Goal: Task Accomplishment & Management: Complete application form

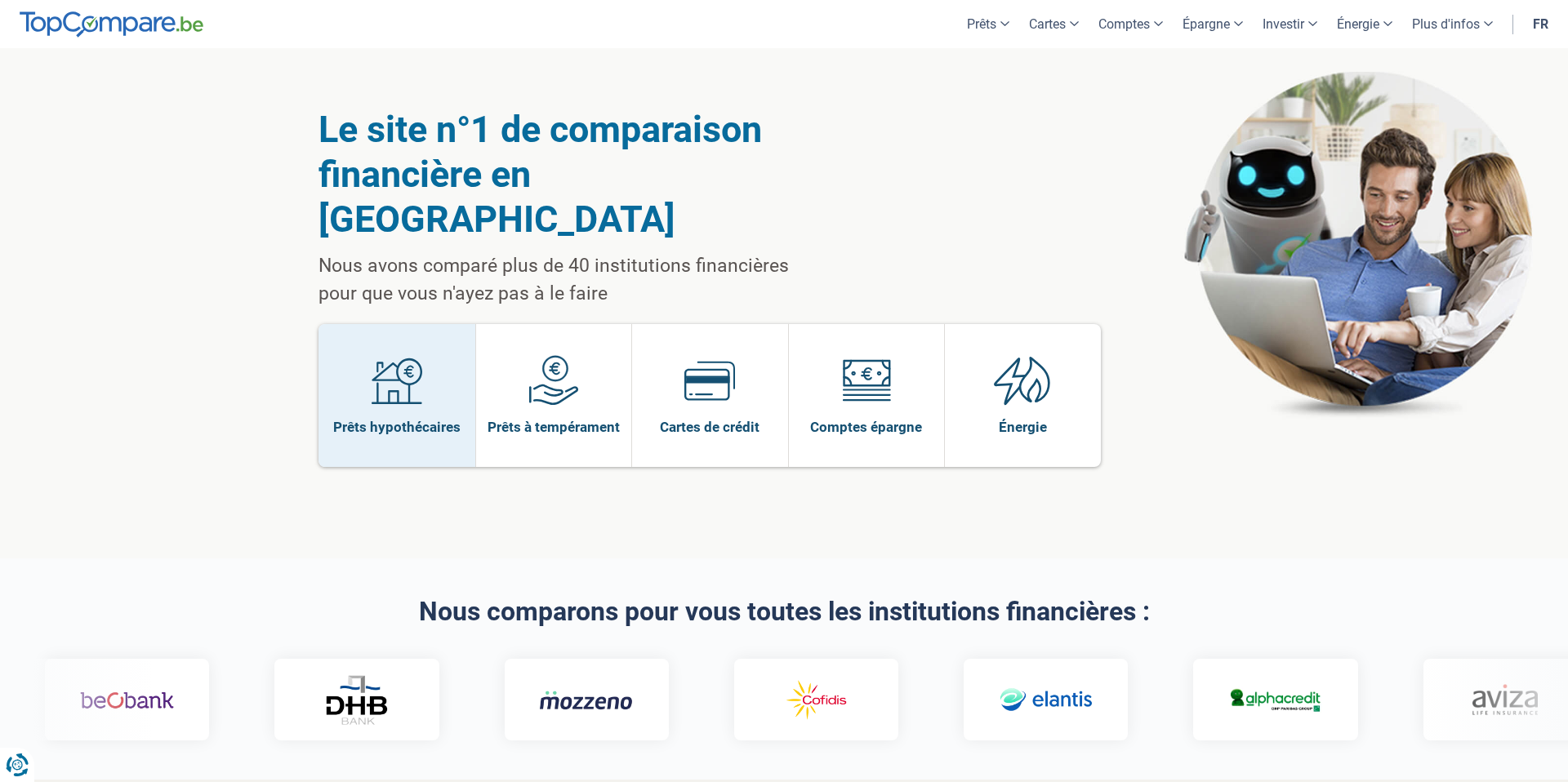
click at [435, 358] on link "Prêts hypothécaires" at bounding box center [396, 395] width 156 height 143
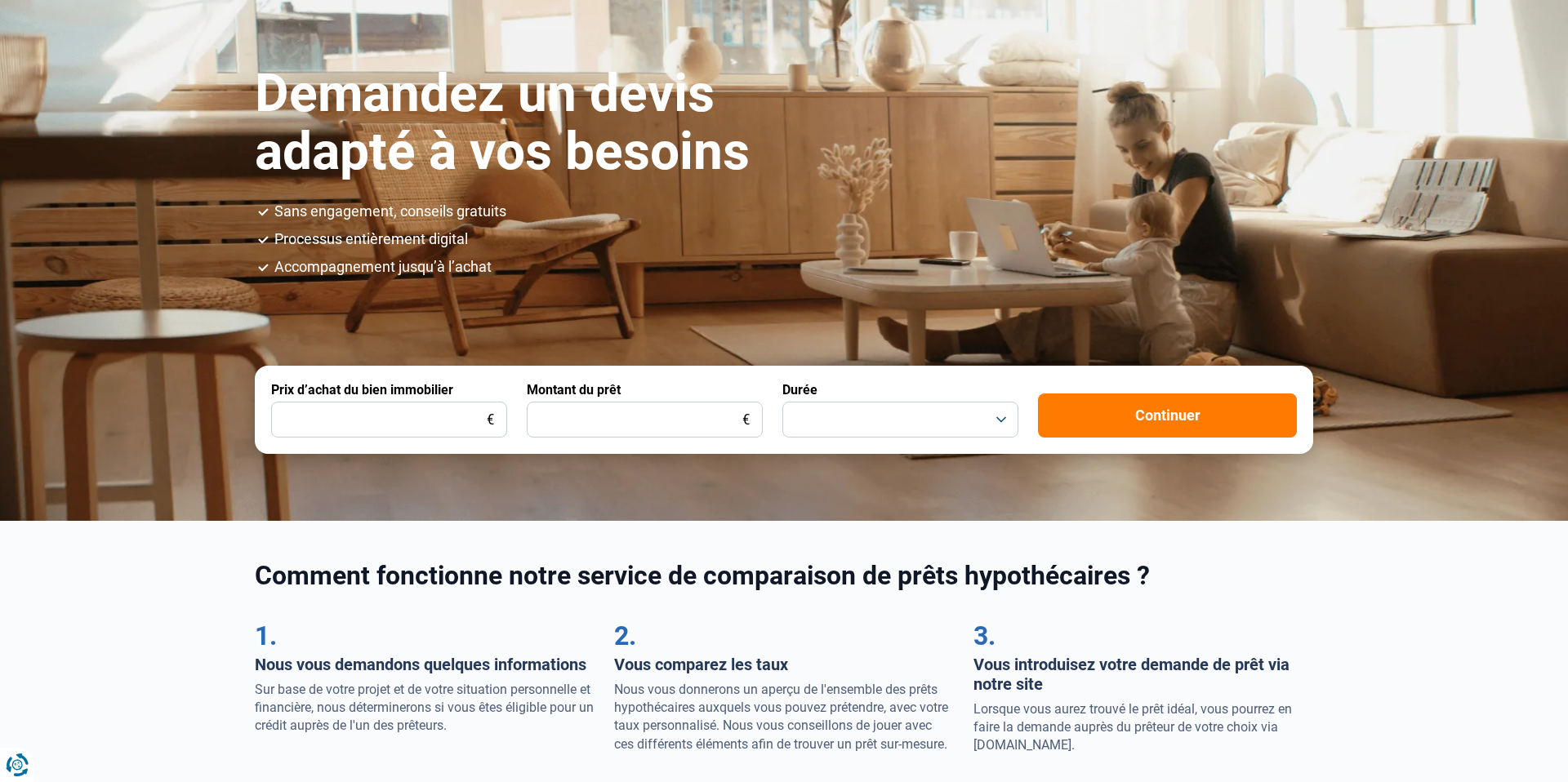
scroll to position [310, 0]
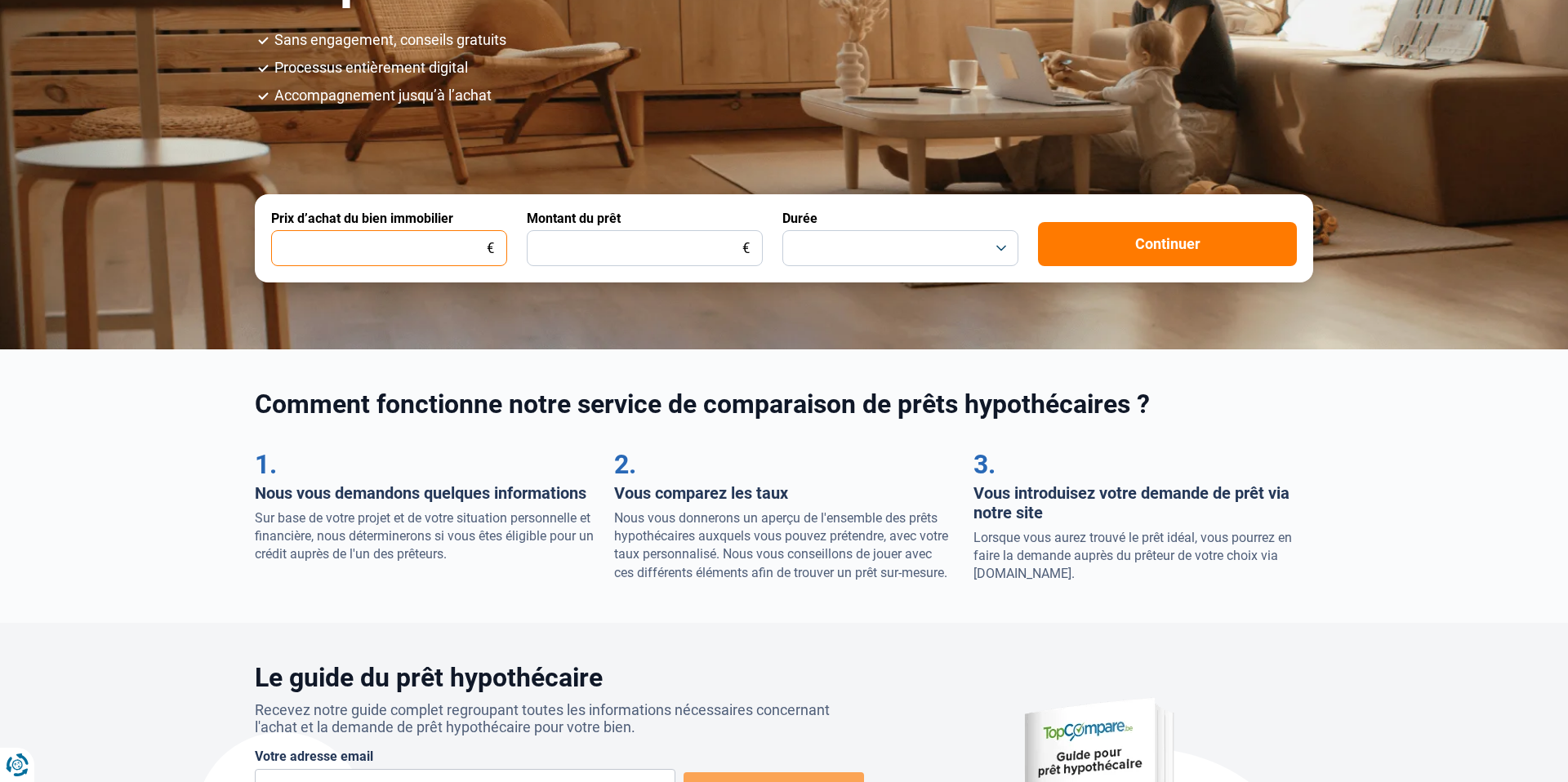
click at [442, 244] on input "Prix d’achat du bien immobilier" at bounding box center [389, 248] width 236 height 36
type input "185.000"
click at [663, 247] on input "Montant du prêt" at bounding box center [645, 248] width 236 height 36
type input "185.000"
drag, startPoint x: 292, startPoint y: 249, endPoint x: 305, endPoint y: 248, distance: 13.0
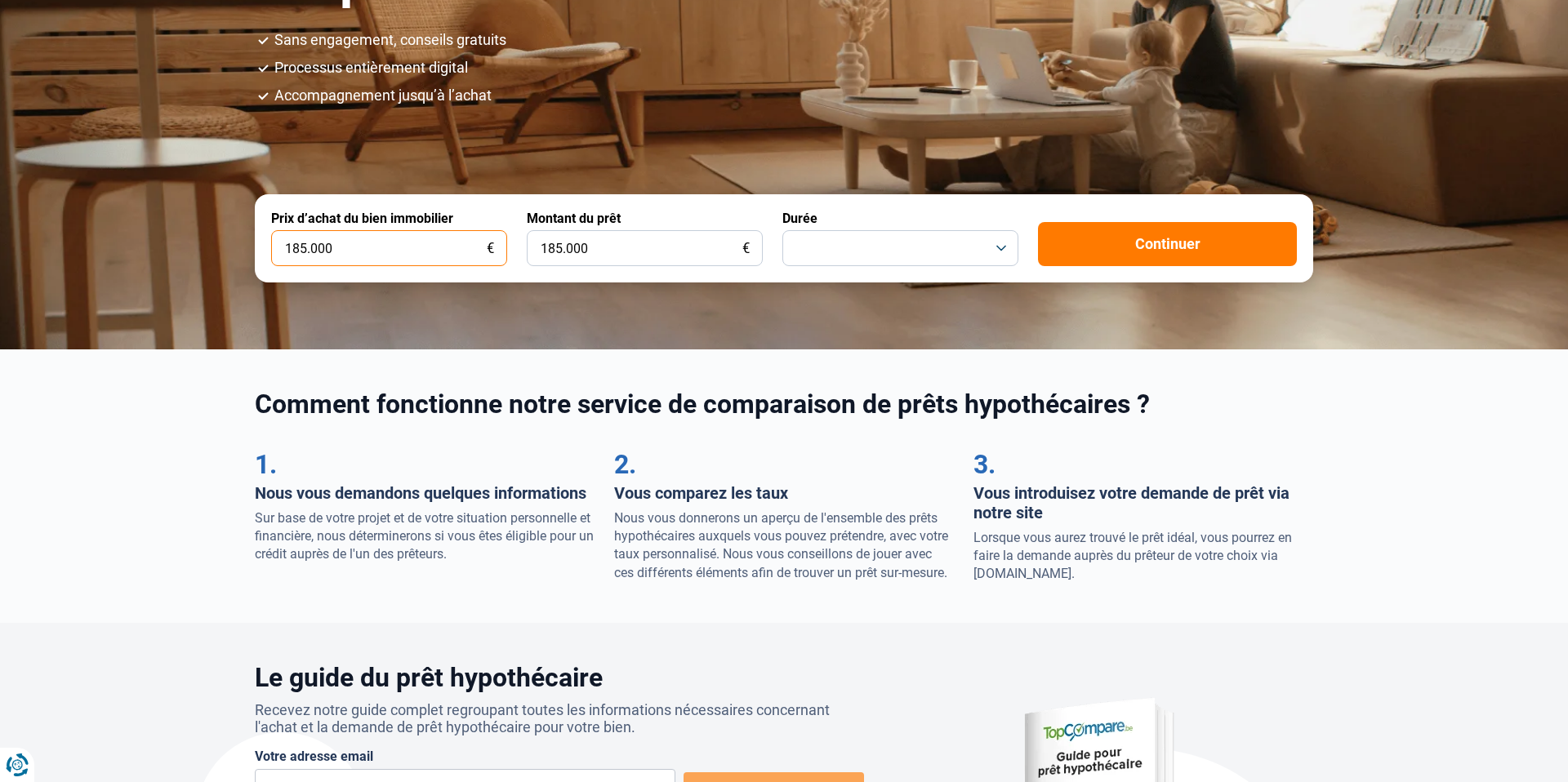
click at [305, 248] on input "185.000" at bounding box center [389, 248] width 236 height 36
click at [291, 247] on input "123.000" at bounding box center [389, 248] width 236 height 36
click at [318, 247] on input "23.000" at bounding box center [389, 248] width 236 height 36
type input "230.000"
click at [934, 242] on button "button" at bounding box center [900, 248] width 236 height 36
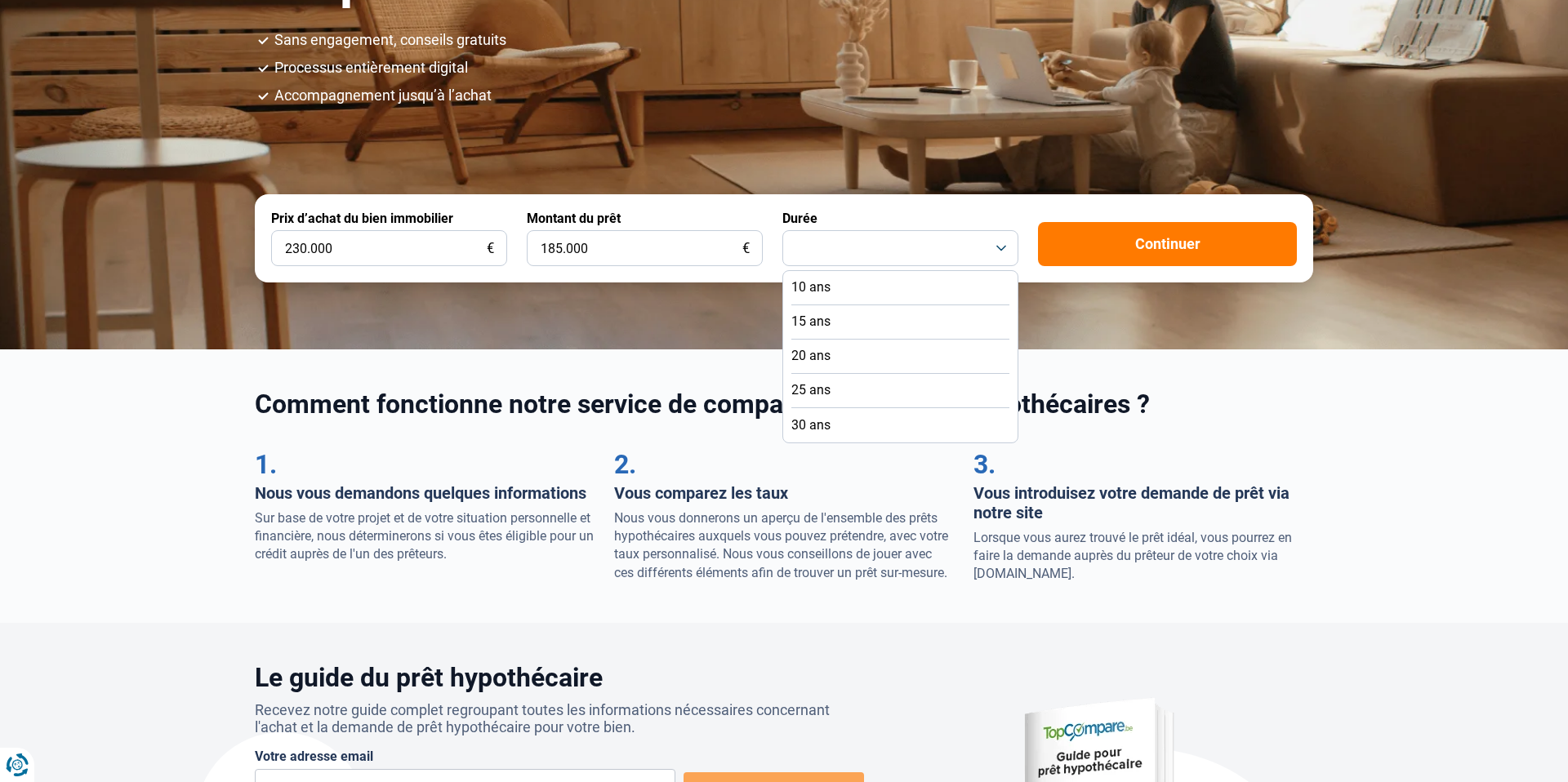
click at [873, 351] on li "20 ans" at bounding box center [899, 356] width 218 height 34
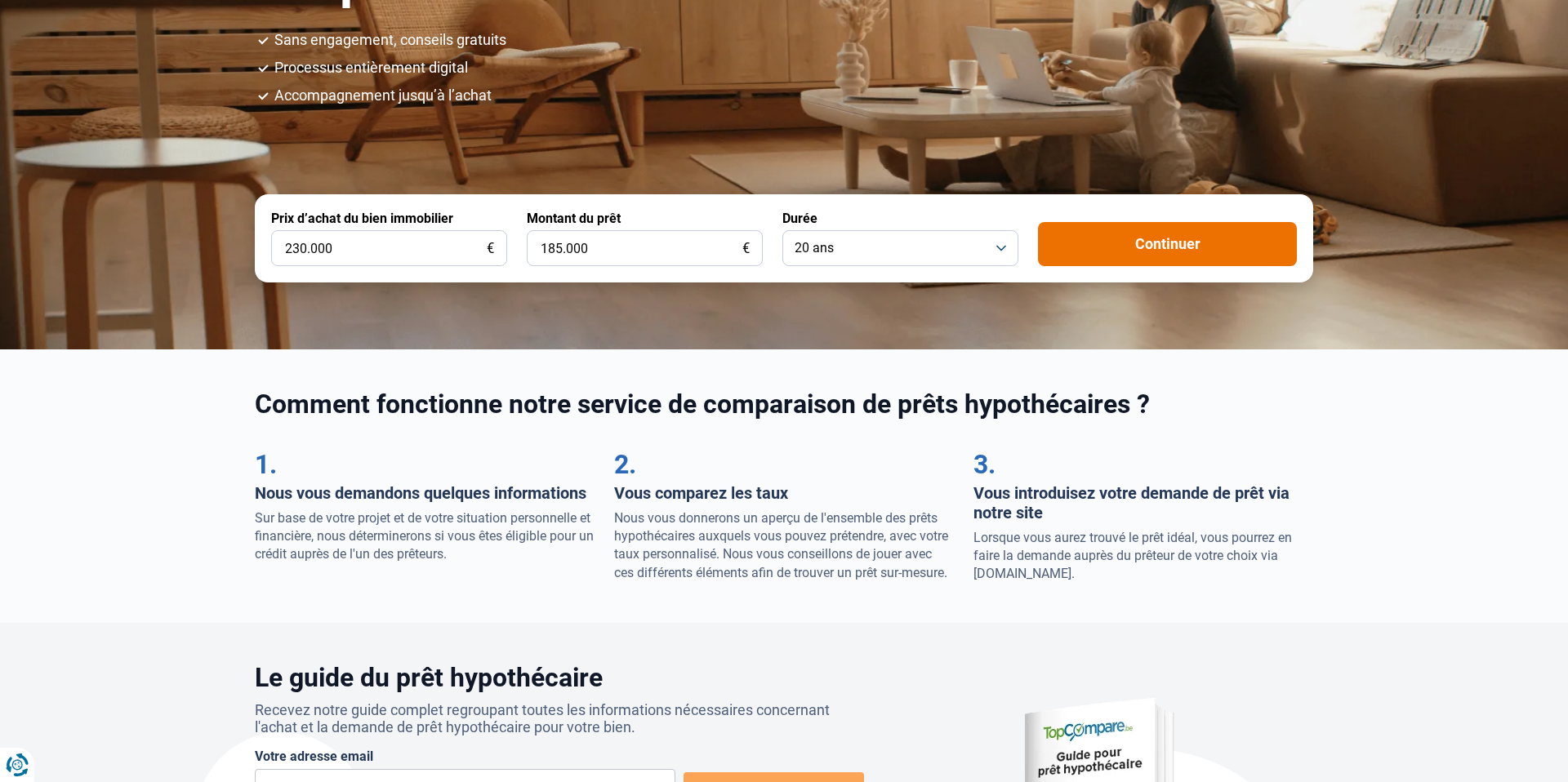
click at [1136, 240] on button "Continuer" at bounding box center [1167, 244] width 259 height 44
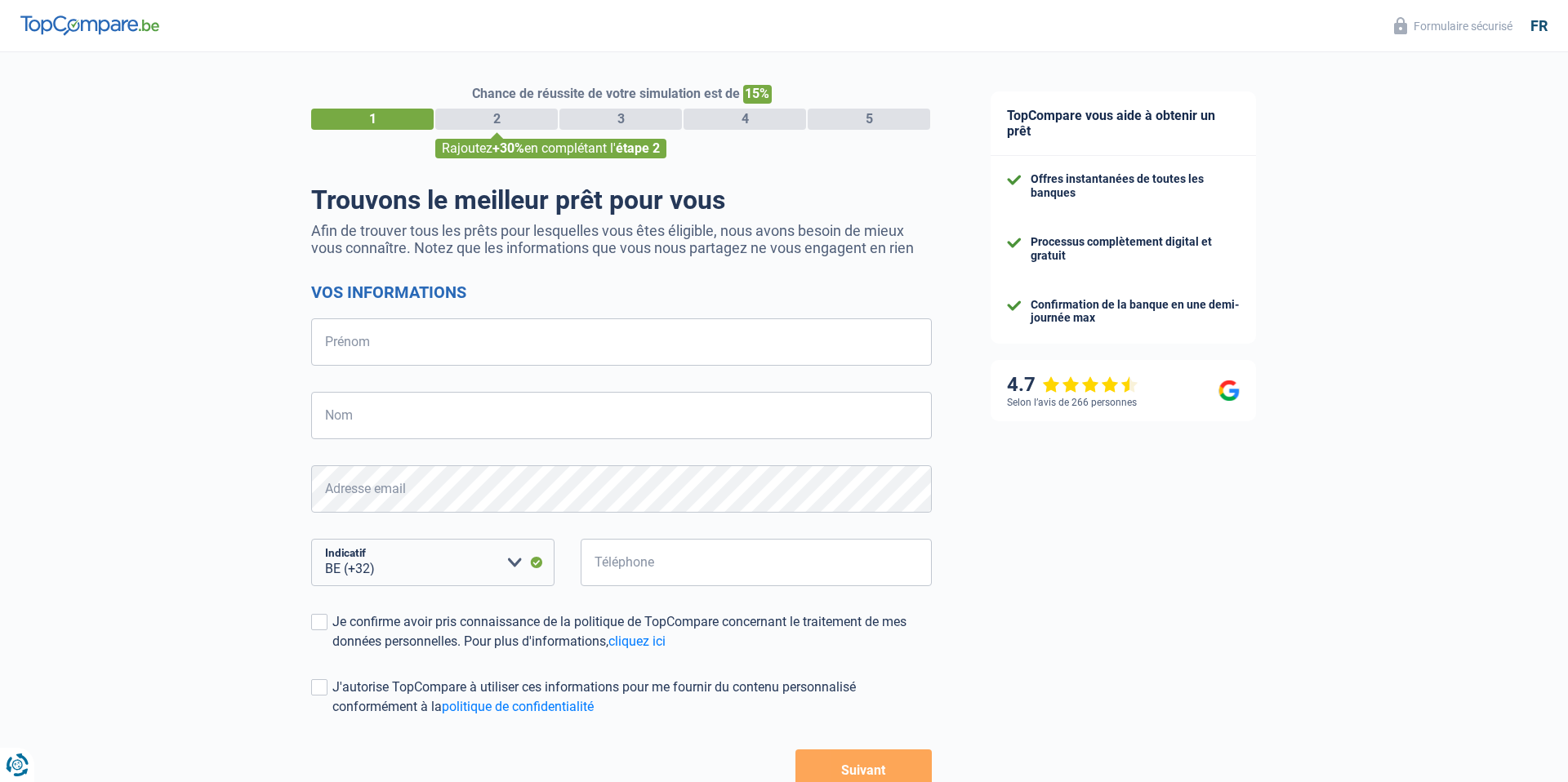
select select "32"
click at [656, 343] on input "Prénom" at bounding box center [622, 341] width 621 height 47
type input "Alix"
type input "Laurent"
click at [705, 568] on input "Téléphone" at bounding box center [756, 562] width 351 height 47
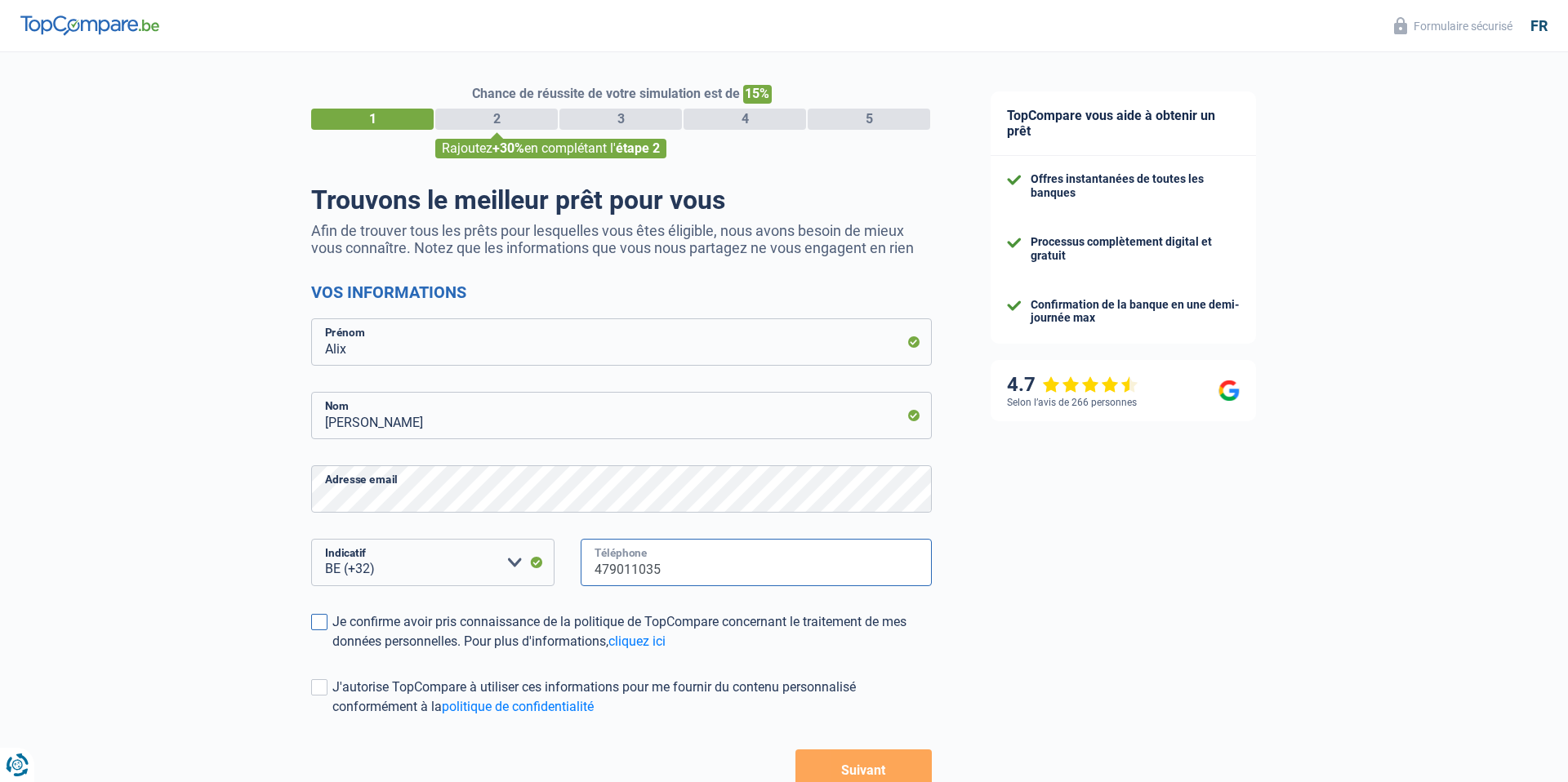
type input "479011035"
click at [477, 621] on div "Je confirme avoir pris connaissance de la politique de TopCompare concernant le…" at bounding box center [632, 632] width 599 height 39
click at [333, 651] on input "Je confirme avoir pris connaissance de la politique de TopCompare concernant le…" at bounding box center [333, 651] width 0 height 0
click at [315, 691] on span at bounding box center [319, 687] width 16 height 16
click at [333, 717] on input "J'autorise TopCompare à utiliser ces informations pour me fournir du contenu pe…" at bounding box center [333, 717] width 0 height 0
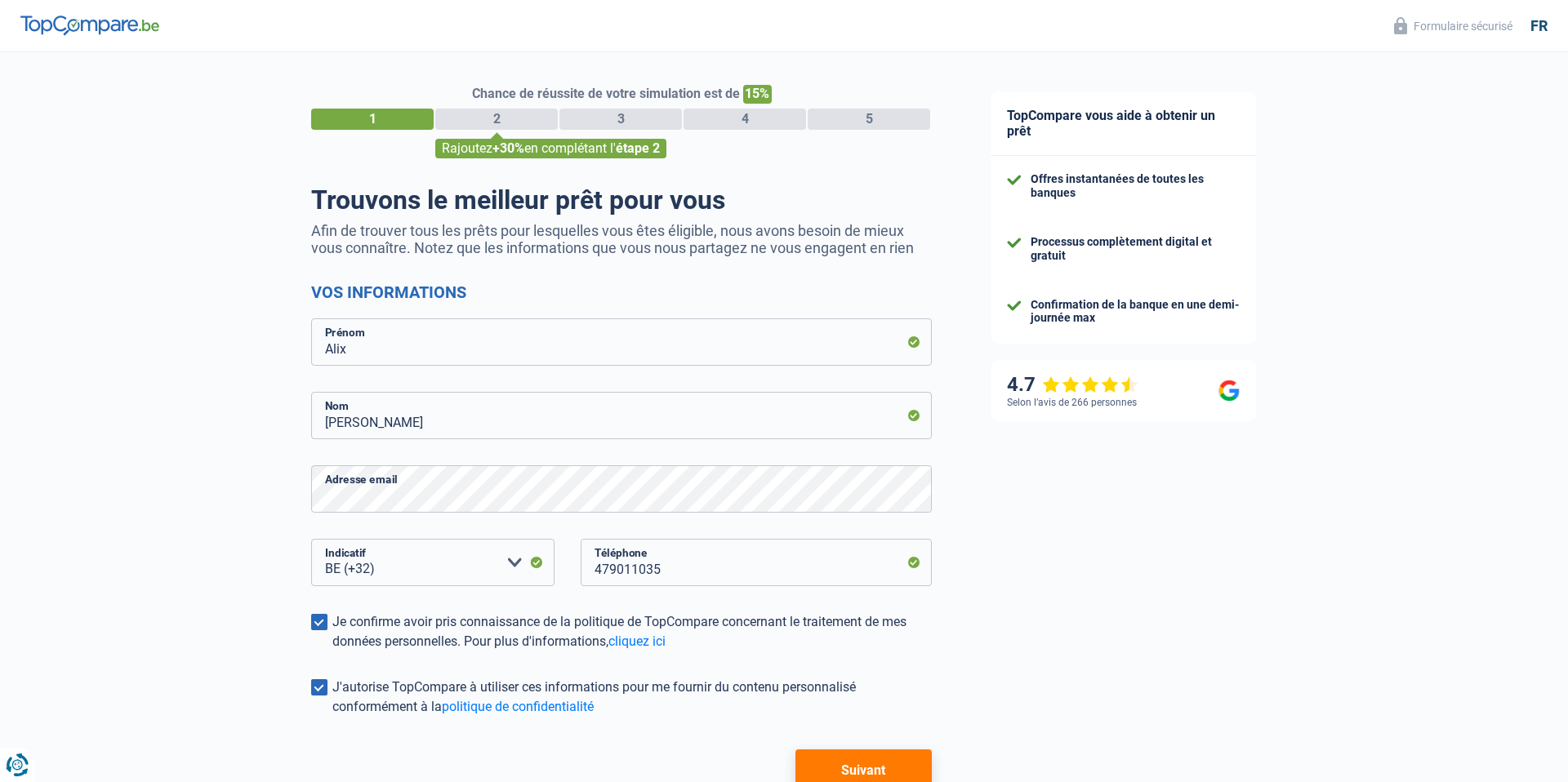
click at [318, 690] on span at bounding box center [319, 687] width 16 height 16
click at [333, 717] on input "J'autorise TopCompare à utiliser ces informations pour me fournir du contenu pe…" at bounding box center [333, 717] width 0 height 0
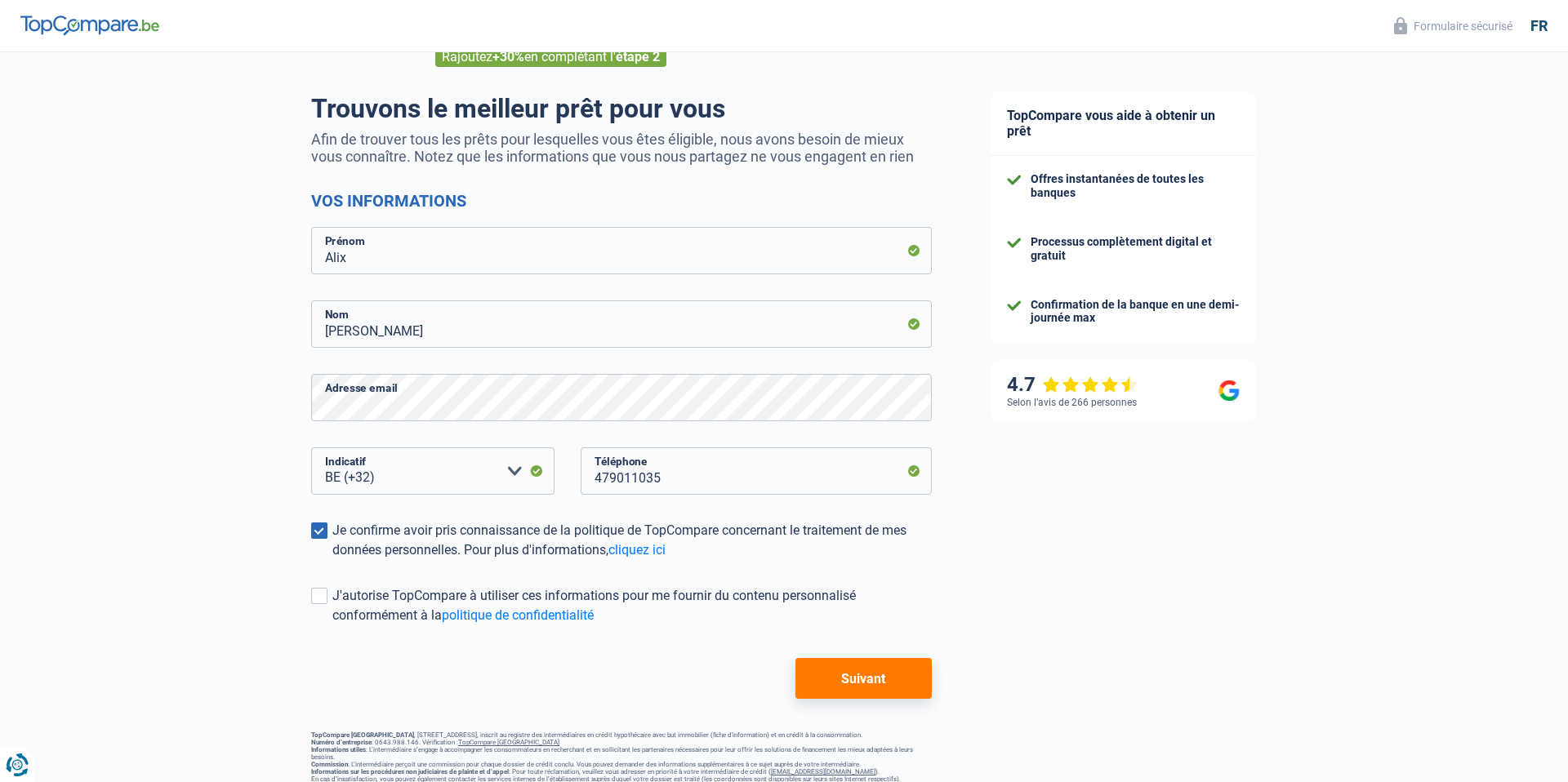
click at [869, 682] on button "Suivant" at bounding box center [863, 679] width 136 height 41
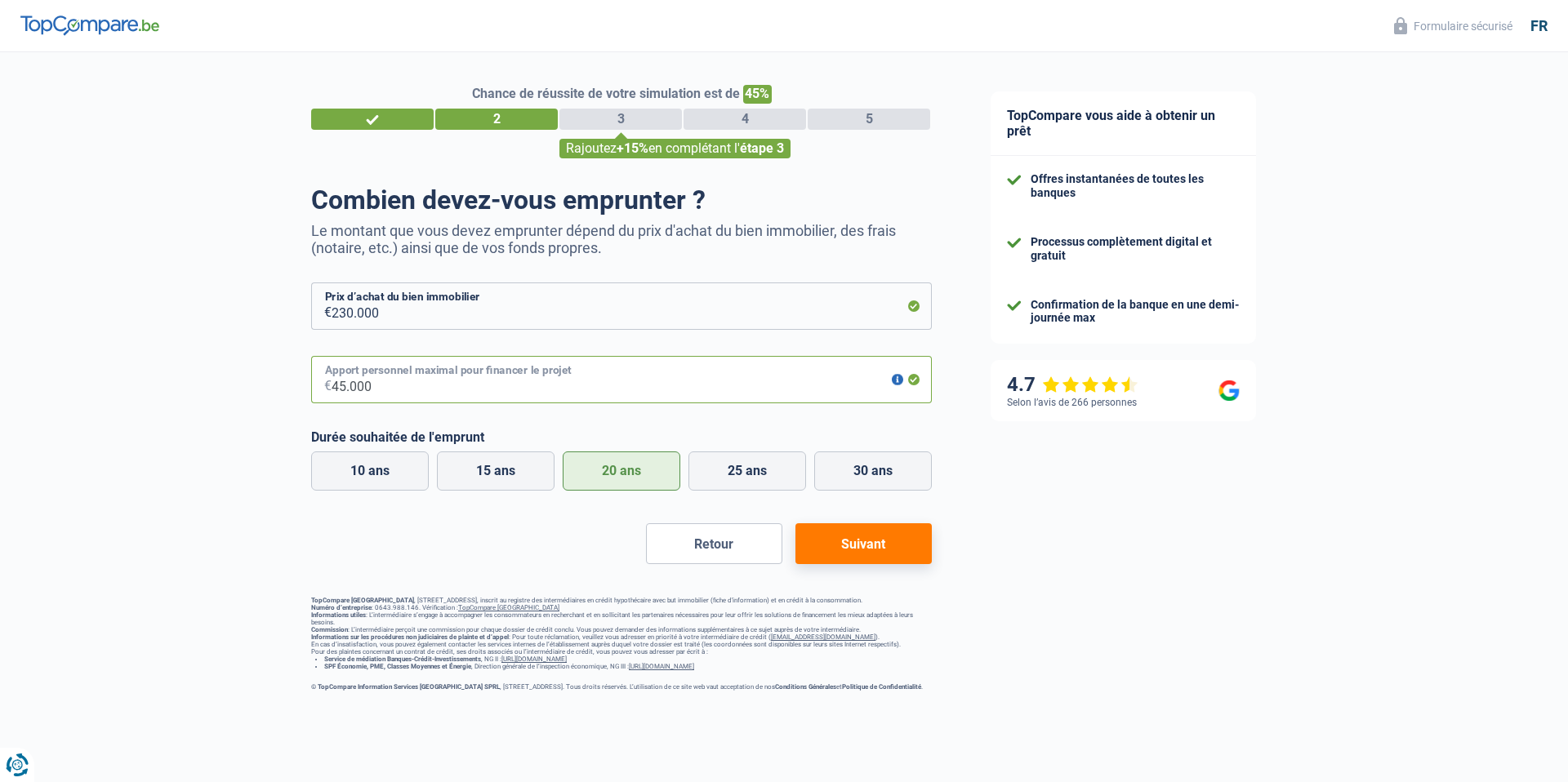
click at [381, 392] on input "45.000" at bounding box center [632, 379] width 600 height 47
type input "60.000"
click at [228, 370] on div "Chance de réussite de votre simulation est de 45% 1 2 3 4 5 Rajoutez +15% en co…" at bounding box center [480, 371] width 961 height 651
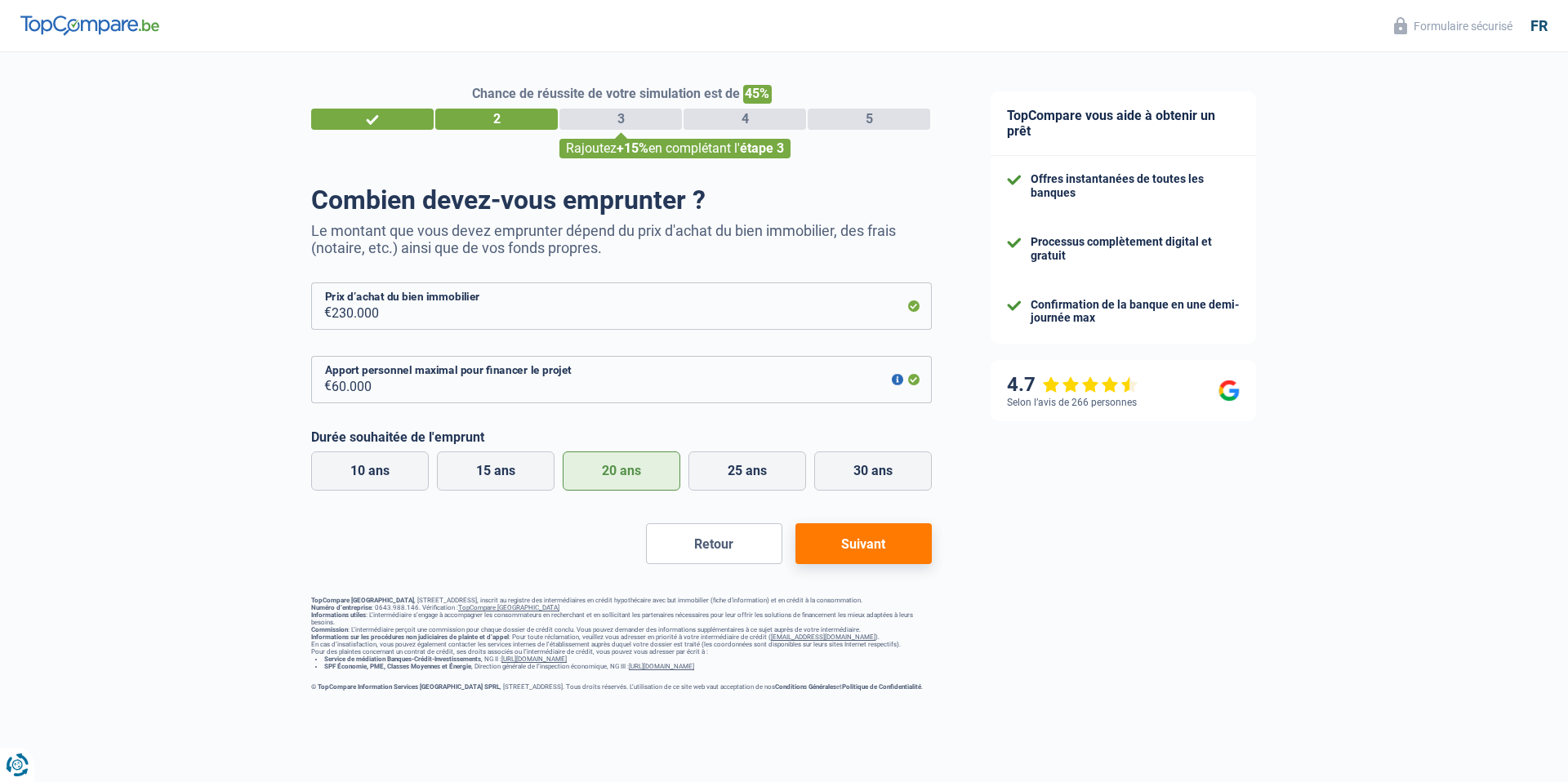
click at [858, 545] on button "Suivant" at bounding box center [863, 544] width 136 height 41
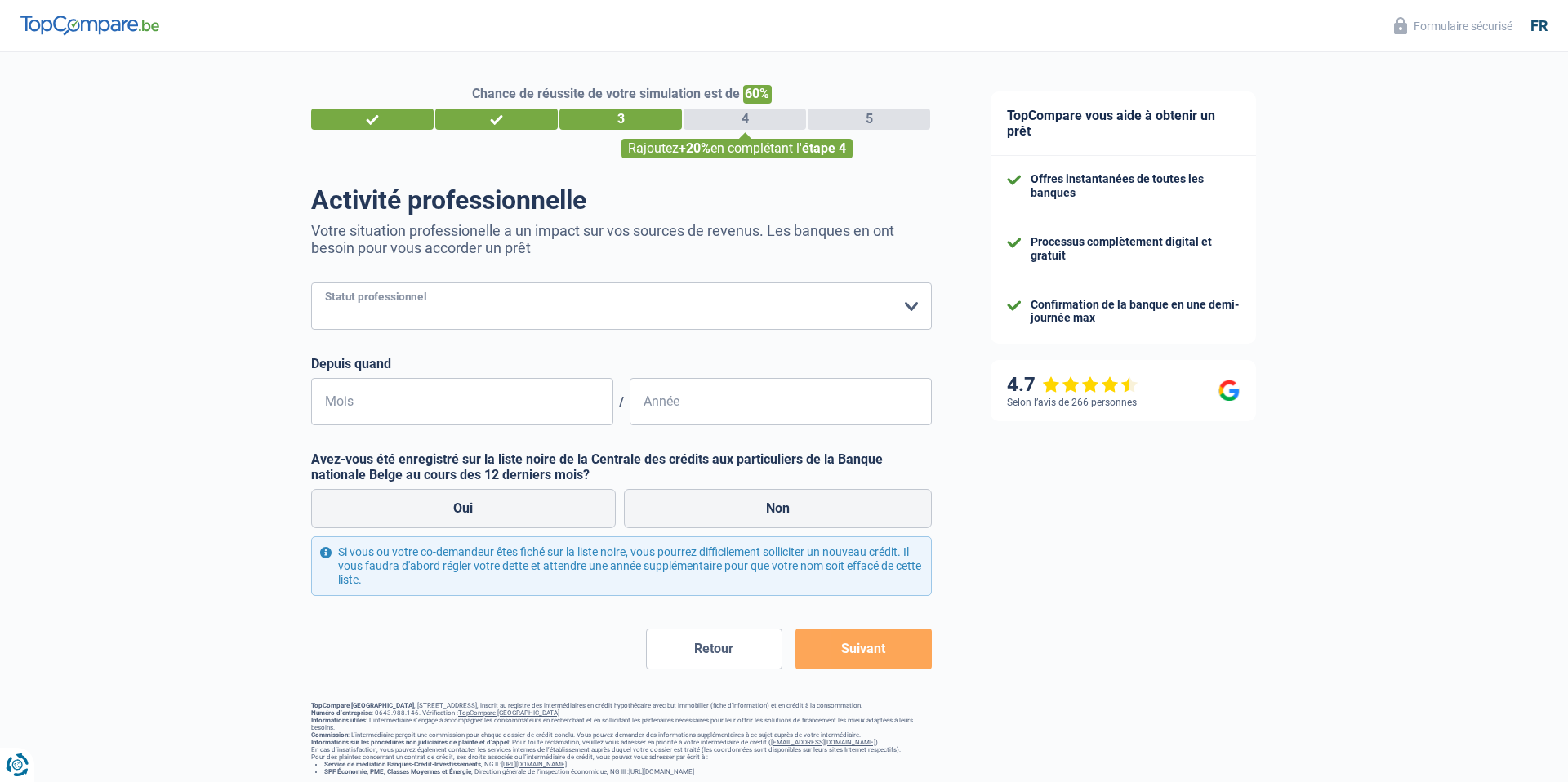
click at [478, 314] on select "Ouvrier Employé privé Employé public Invalide Indépendant Pensionné Chômeur Mut…" at bounding box center [622, 305] width 621 height 47
select select "privateEmployee"
click at [311, 282] on select "Ouvrier Employé privé Employé public Invalide Indépendant Pensionné Chômeur Mut…" at bounding box center [622, 305] width 621 height 47
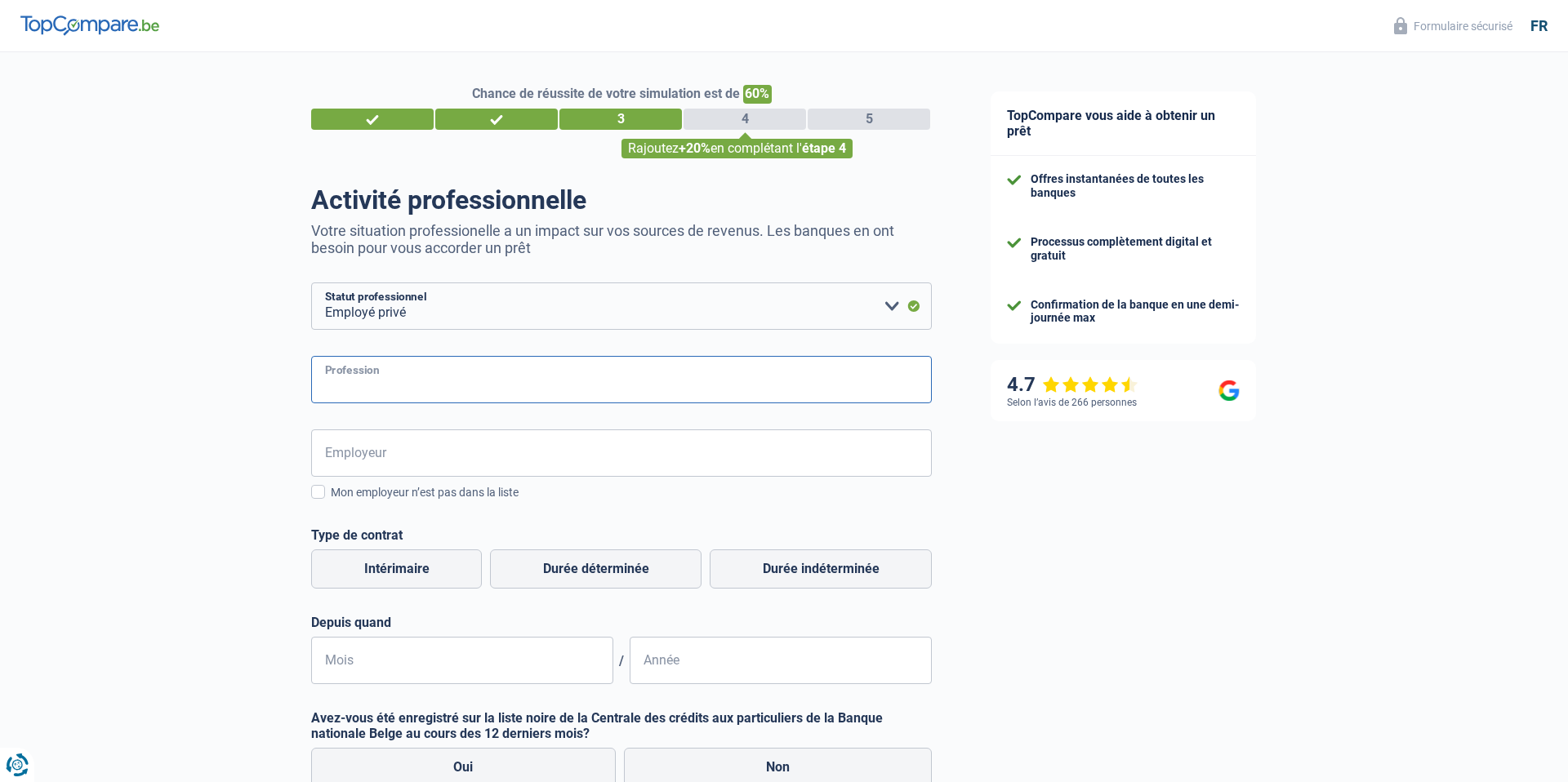
click at [437, 390] on input "Profession" at bounding box center [622, 379] width 621 height 47
type input "Manager"
click at [427, 452] on input "Employeur" at bounding box center [622, 452] width 621 height 47
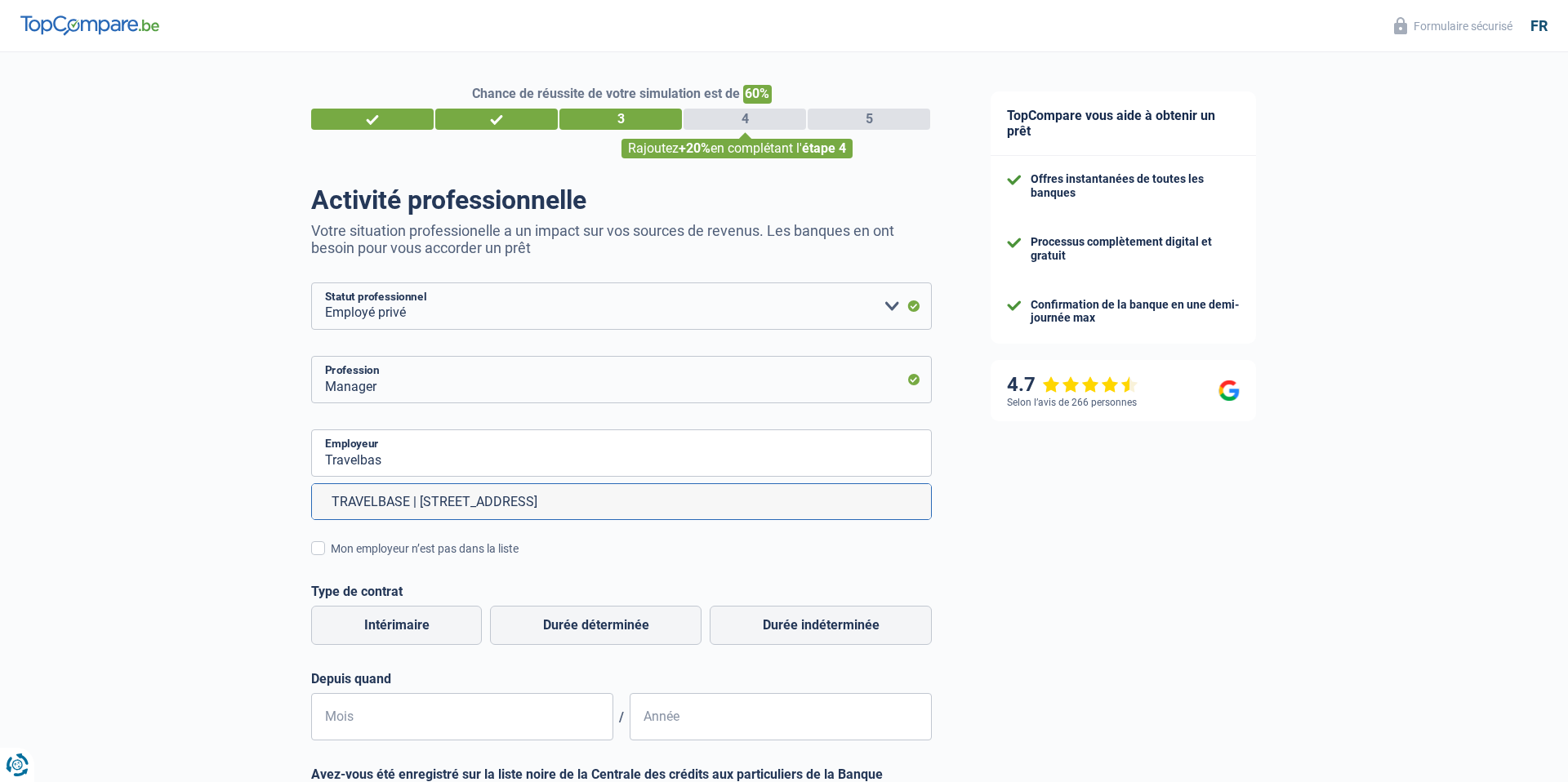
click at [445, 499] on li "TRAVELBASE | Sassevaartstraat, 42 | 9000 - Gent" at bounding box center [622, 501] width 619 height 35
type input "TRAVELBASE | Sassevaartstraat, 42 | 9000 - Gent"
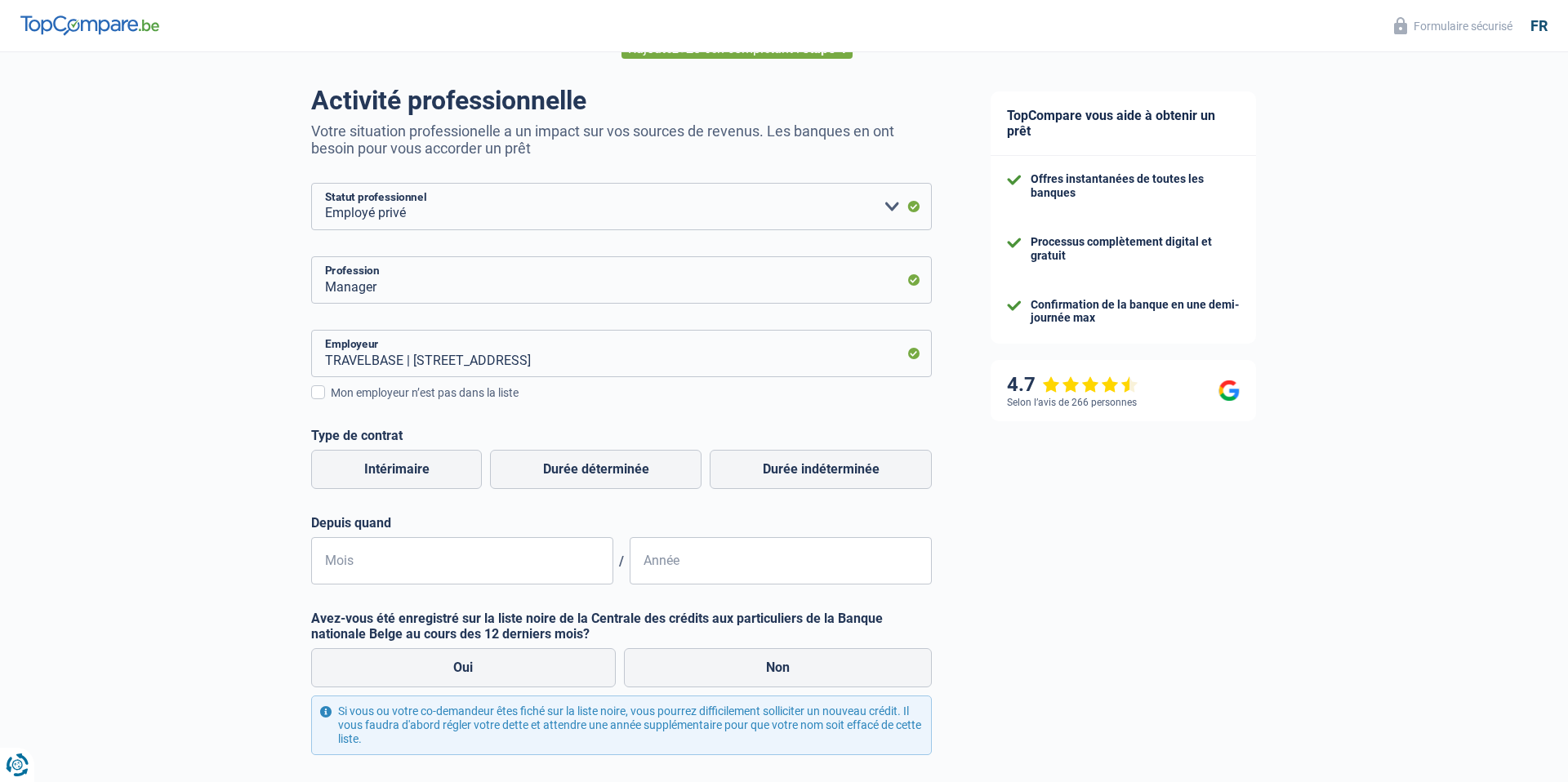
scroll to position [119, 0]
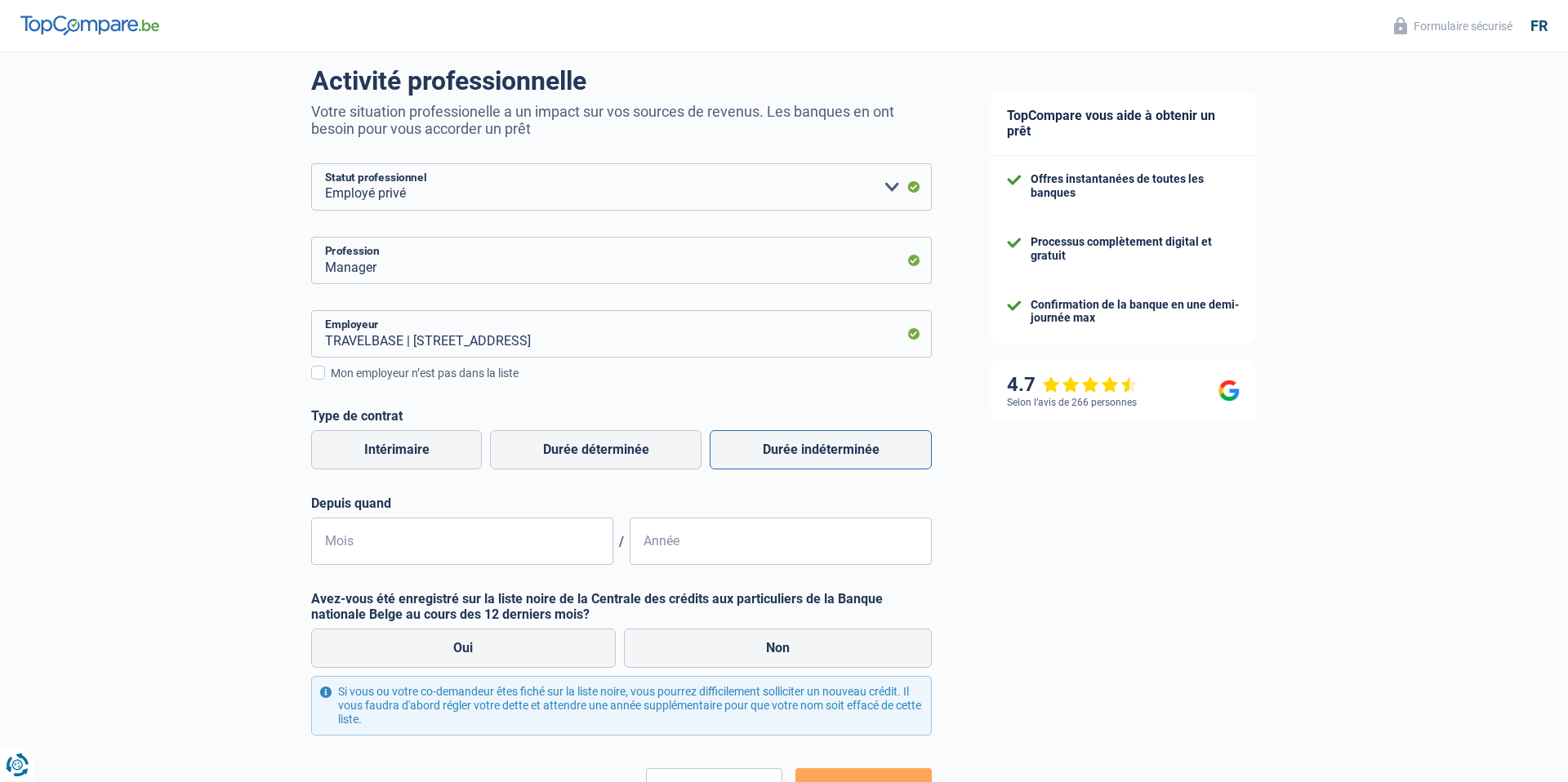
click at [797, 445] on label "Durée indéterminée" at bounding box center [821, 450] width 222 height 39
click at [797, 445] on input "Durée indéterminée" at bounding box center [821, 450] width 222 height 39
radio input "true"
click at [457, 543] on input "Mois" at bounding box center [462, 541] width 302 height 47
type input "04"
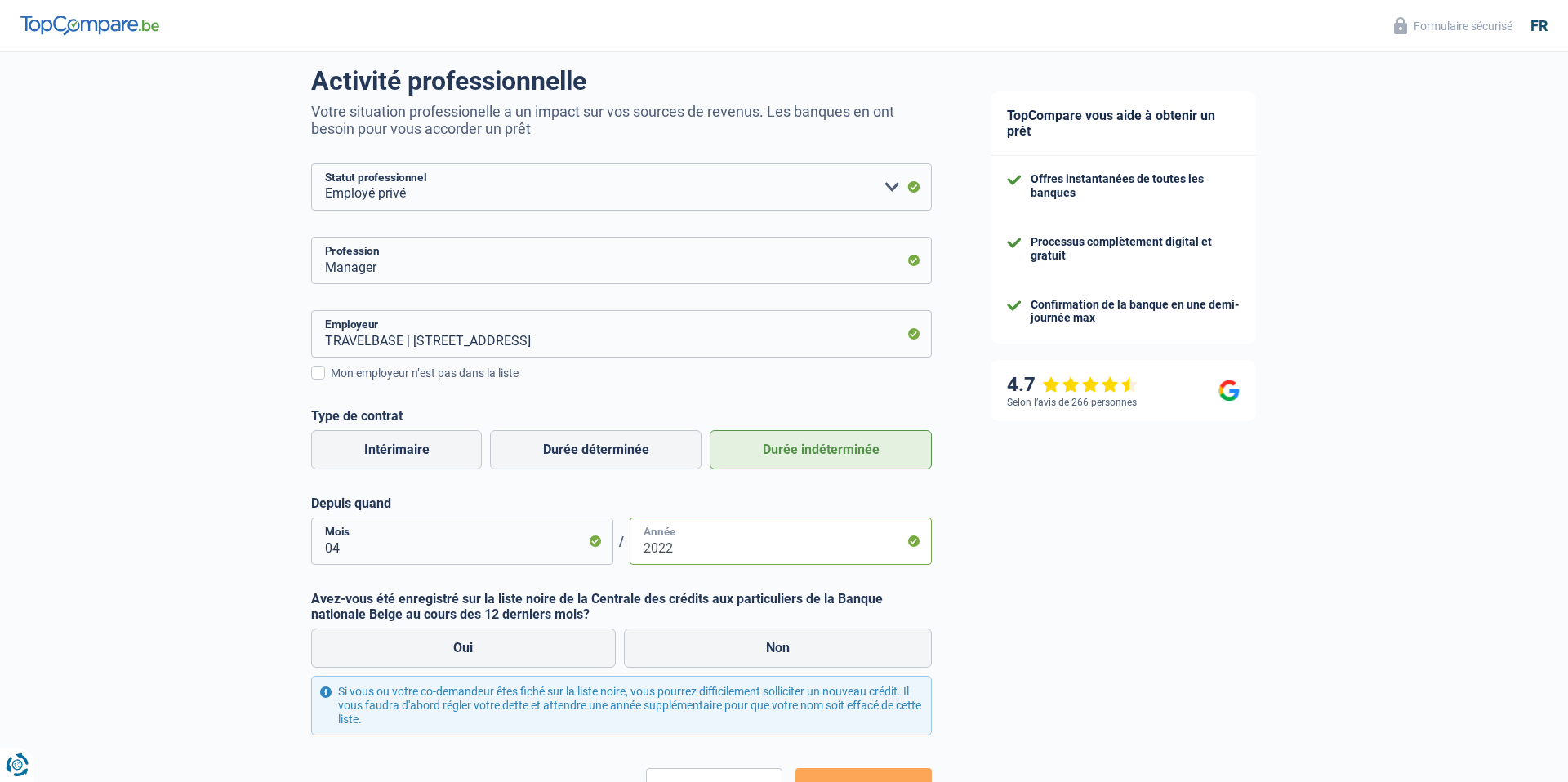
scroll to position [168, 0]
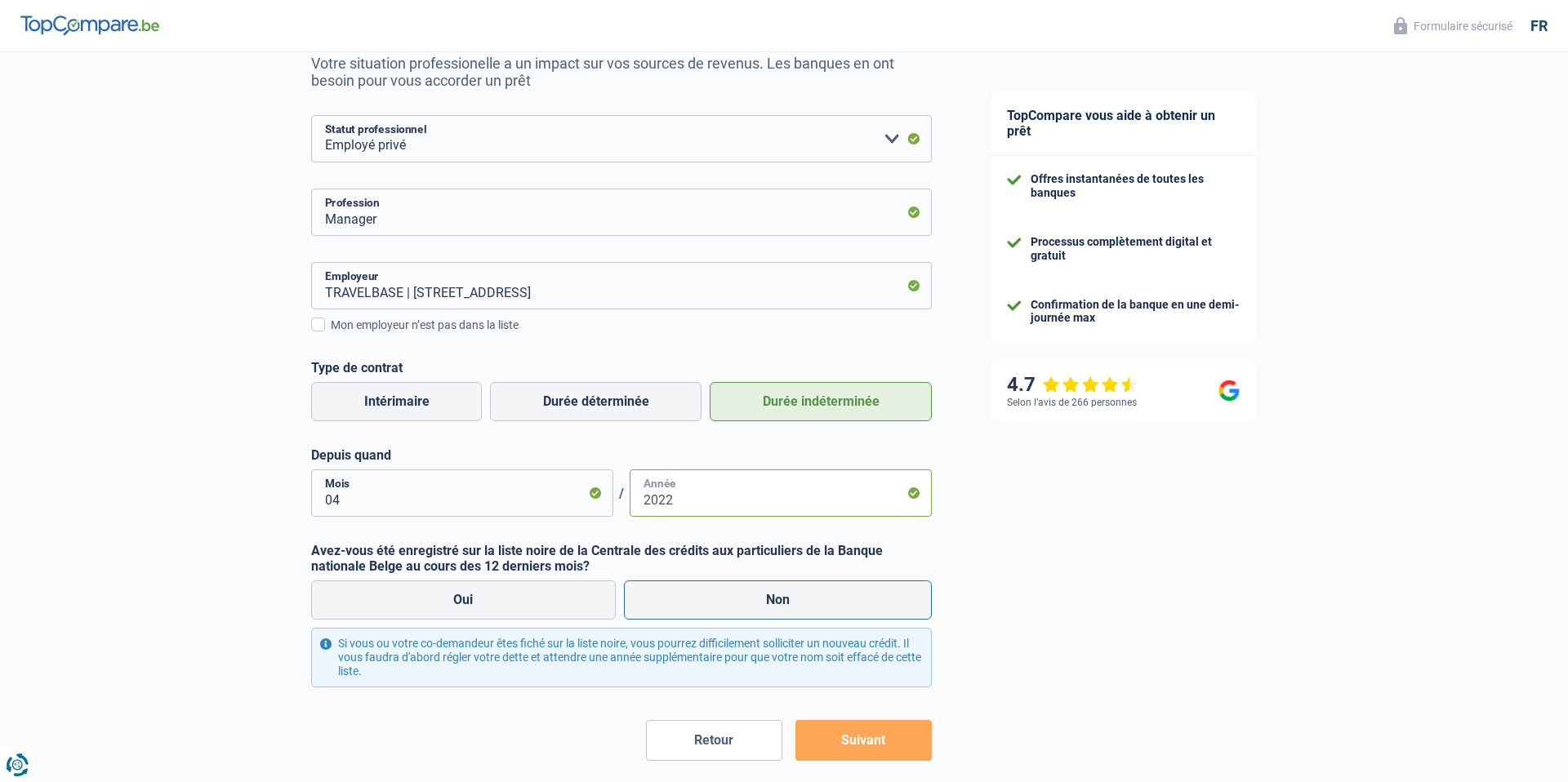
type input "2022"
click at [673, 609] on label "Non" at bounding box center [778, 600] width 309 height 39
click at [673, 609] on input "Non" at bounding box center [778, 600] width 309 height 39
radio input "true"
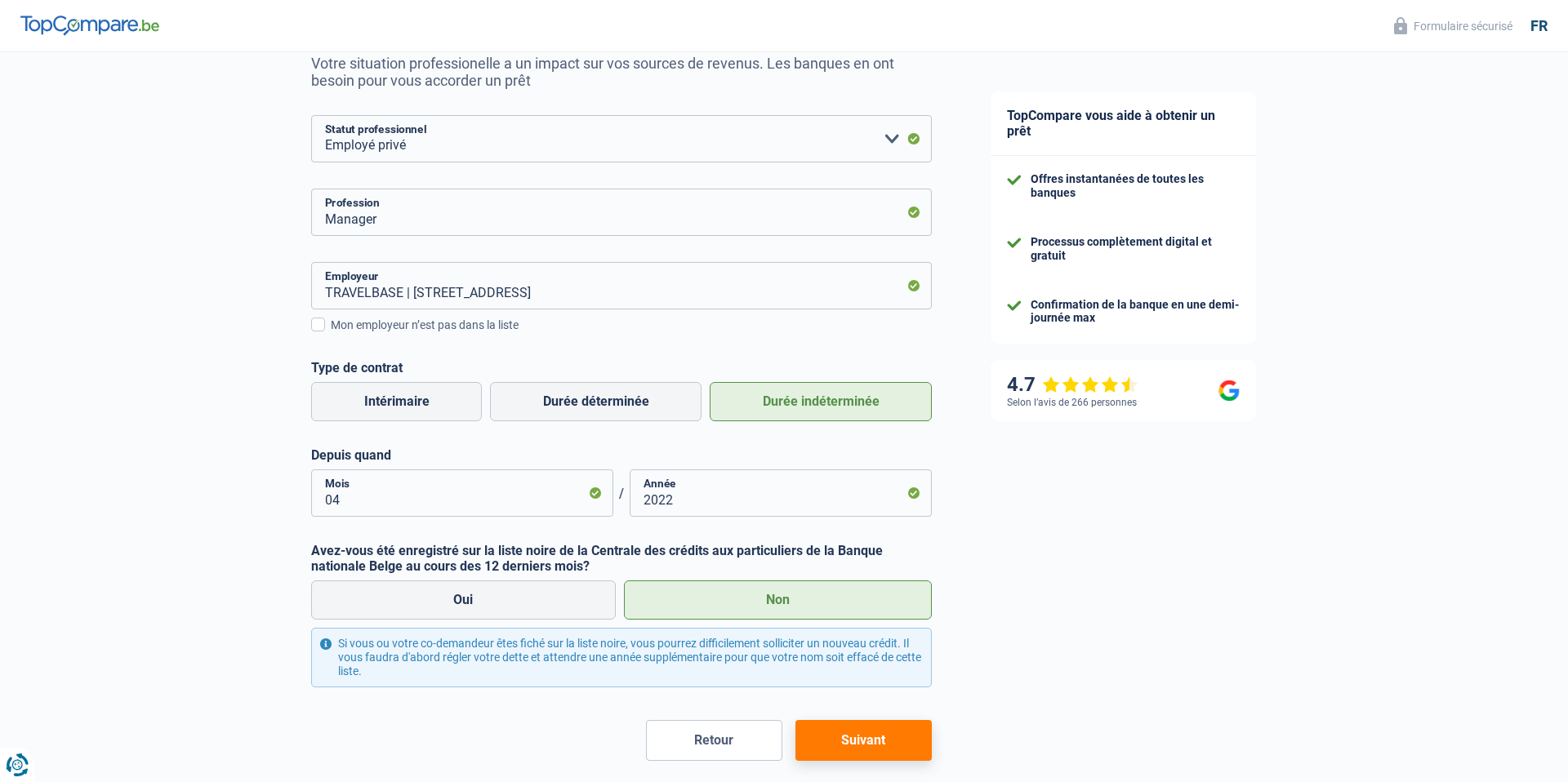
scroll to position [215, 0]
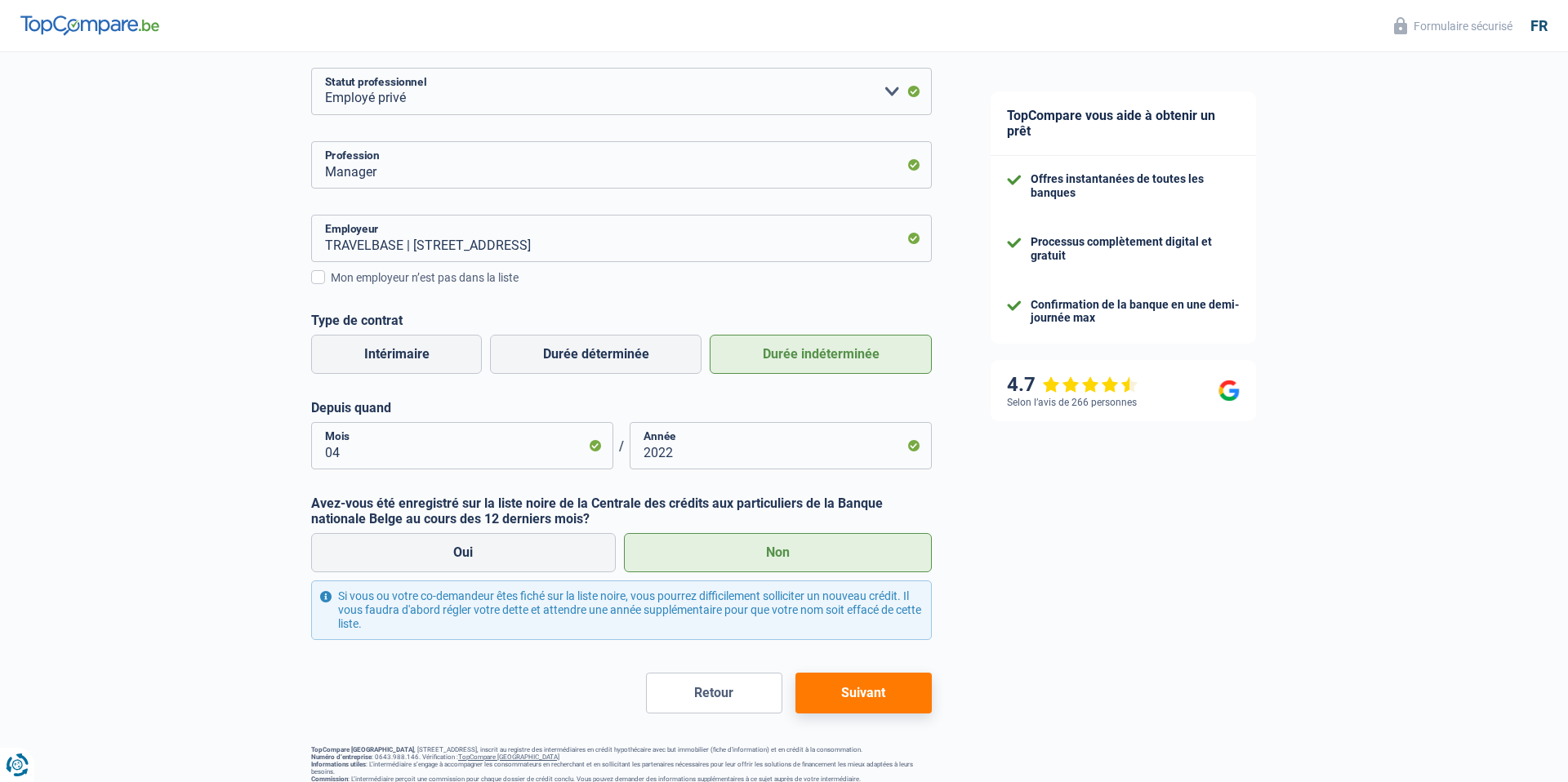
click at [828, 693] on button "Suivant" at bounding box center [863, 693] width 136 height 41
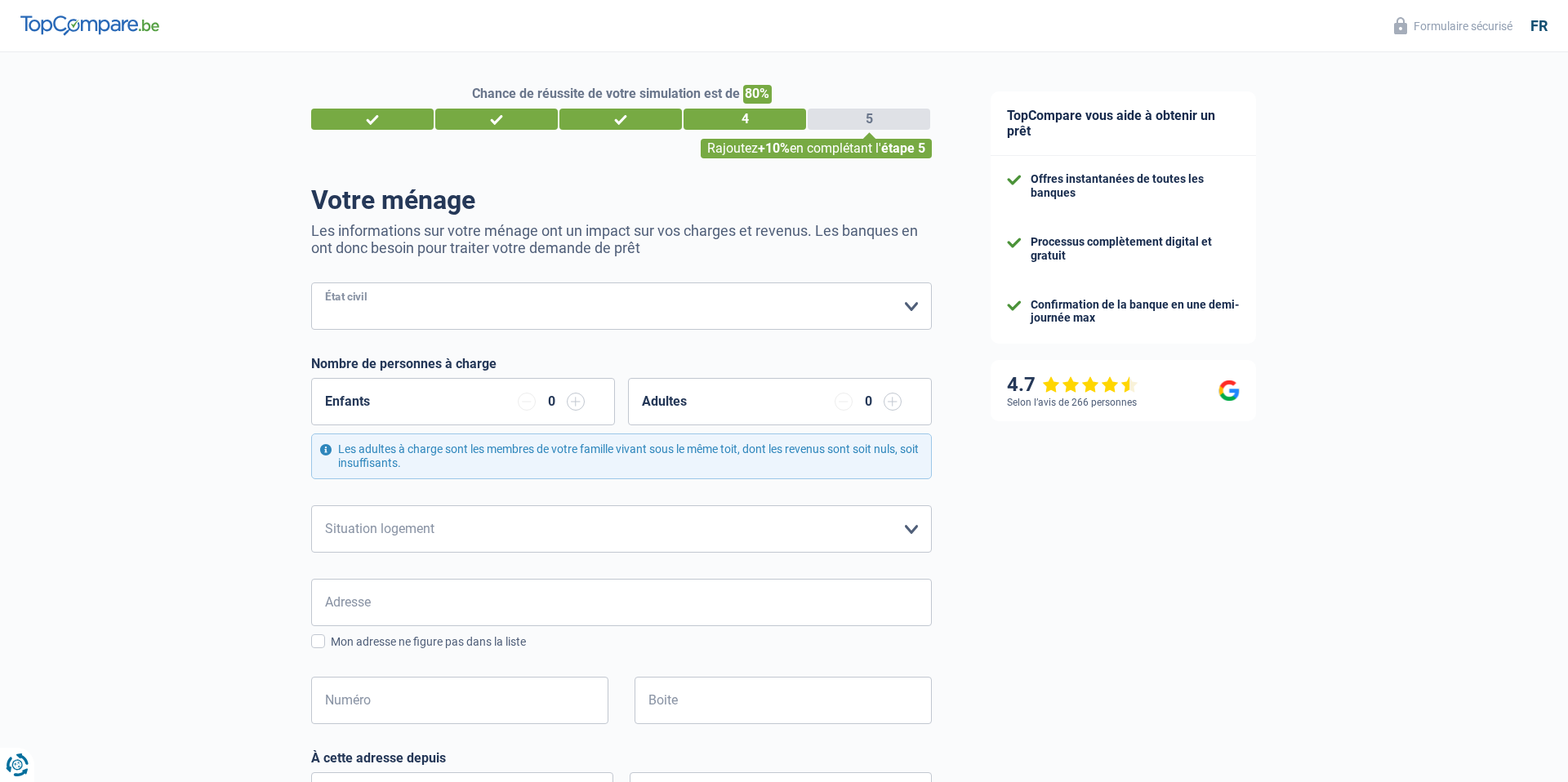
click at [458, 288] on select "Célibataire Marié(e) Cohabitant(e) légal(e) Divorcé(e) Veuf(ve) Séparé (de fait…" at bounding box center [622, 305] width 621 height 47
select select "single"
click at [311, 282] on select "Célibataire Marié(e) Cohabitant(e) légal(e) Divorcé(e) Veuf(ve) Séparé (de fait…" at bounding box center [622, 305] width 621 height 47
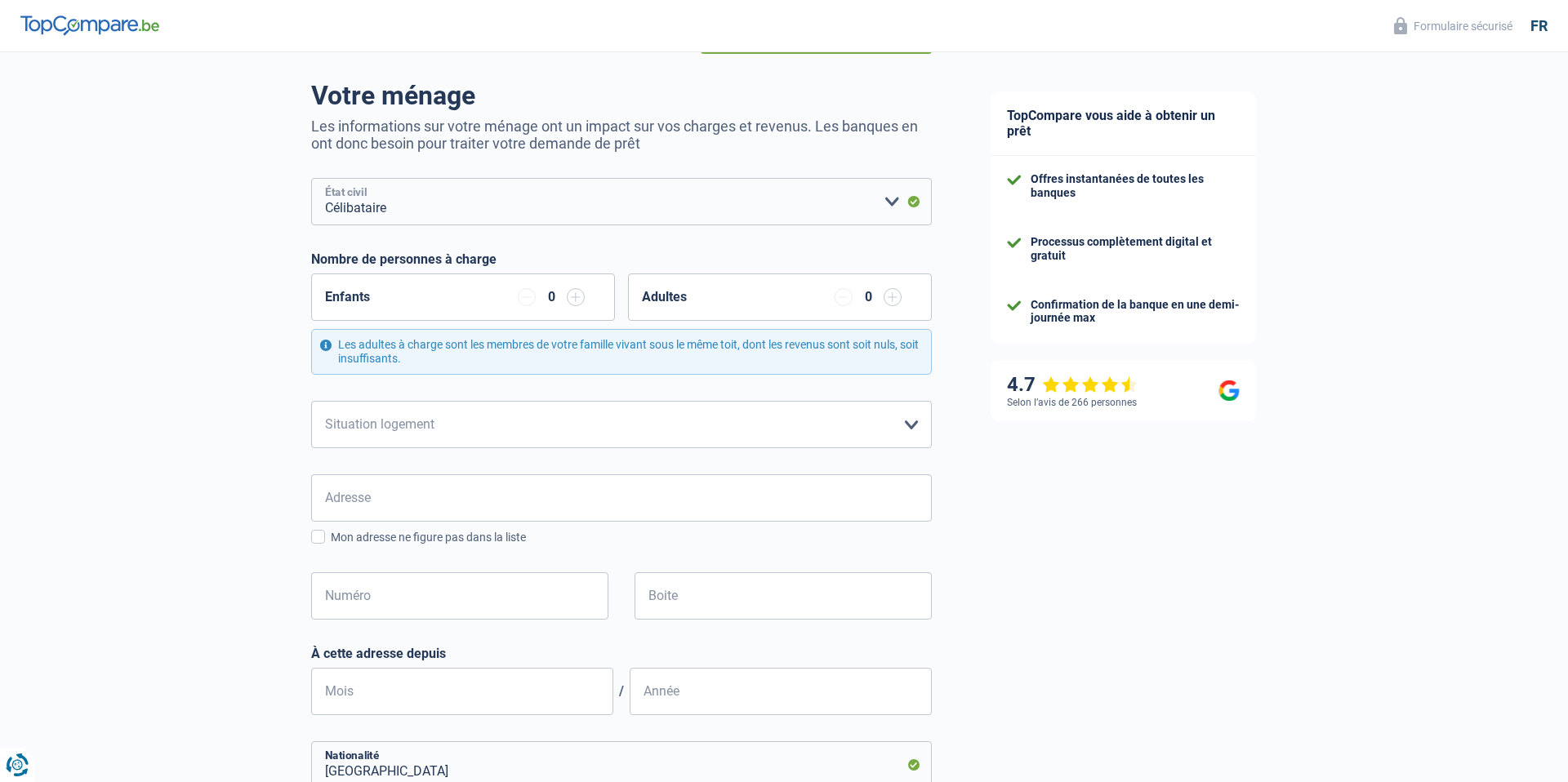
scroll to position [152, 0]
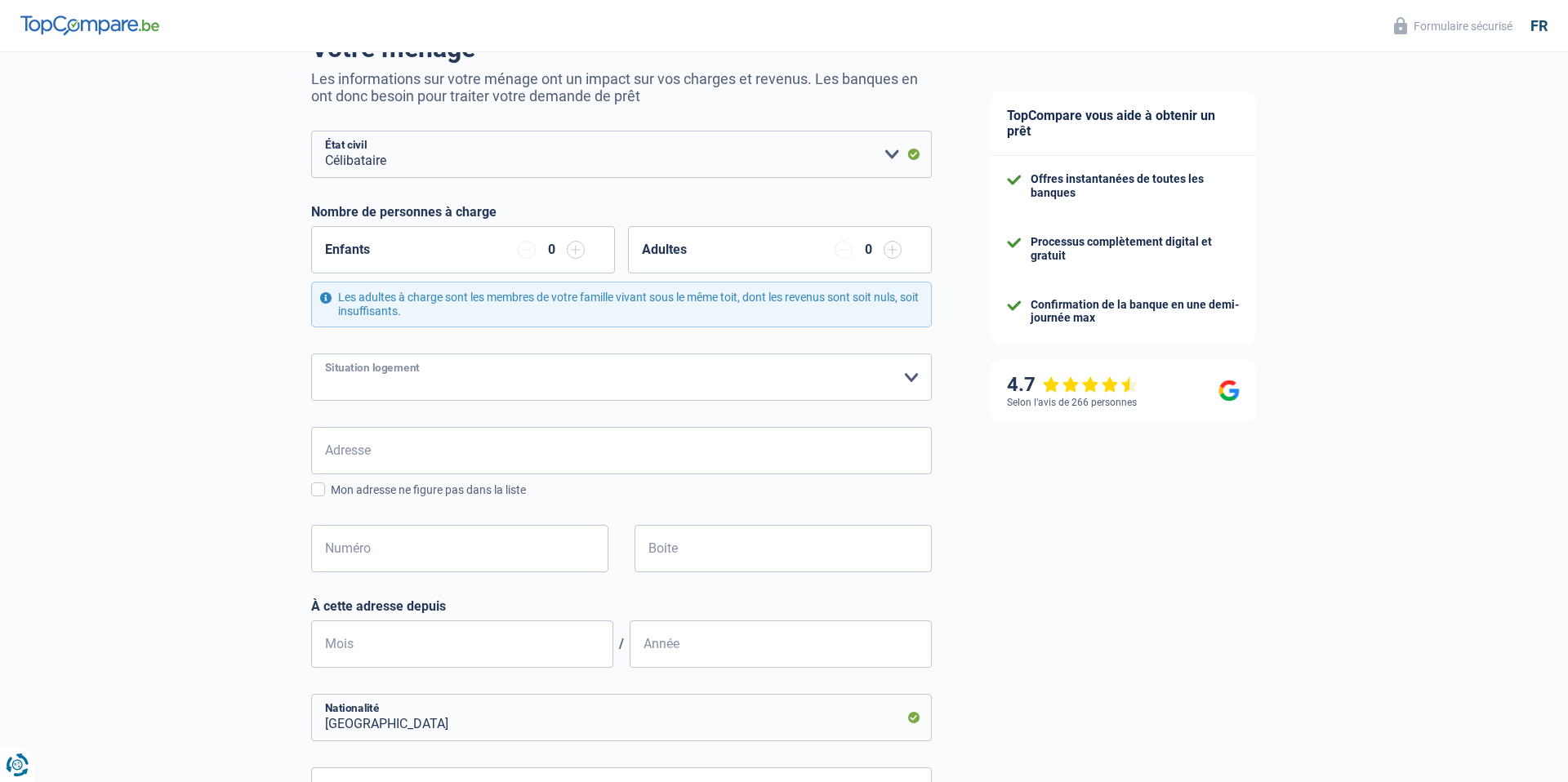
click at [575, 379] on select "Locataire Propriétaire avec prêt hypothécaire Propriétaire sans prêt hypothécai…" at bounding box center [622, 377] width 621 height 47
select select "liveWithParents"
click at [311, 354] on select "Locataire Propriétaire avec prêt hypothécaire Propriétaire sans prêt hypothécai…" at bounding box center [622, 377] width 621 height 47
click at [518, 451] on input "Adresse" at bounding box center [622, 450] width 621 height 47
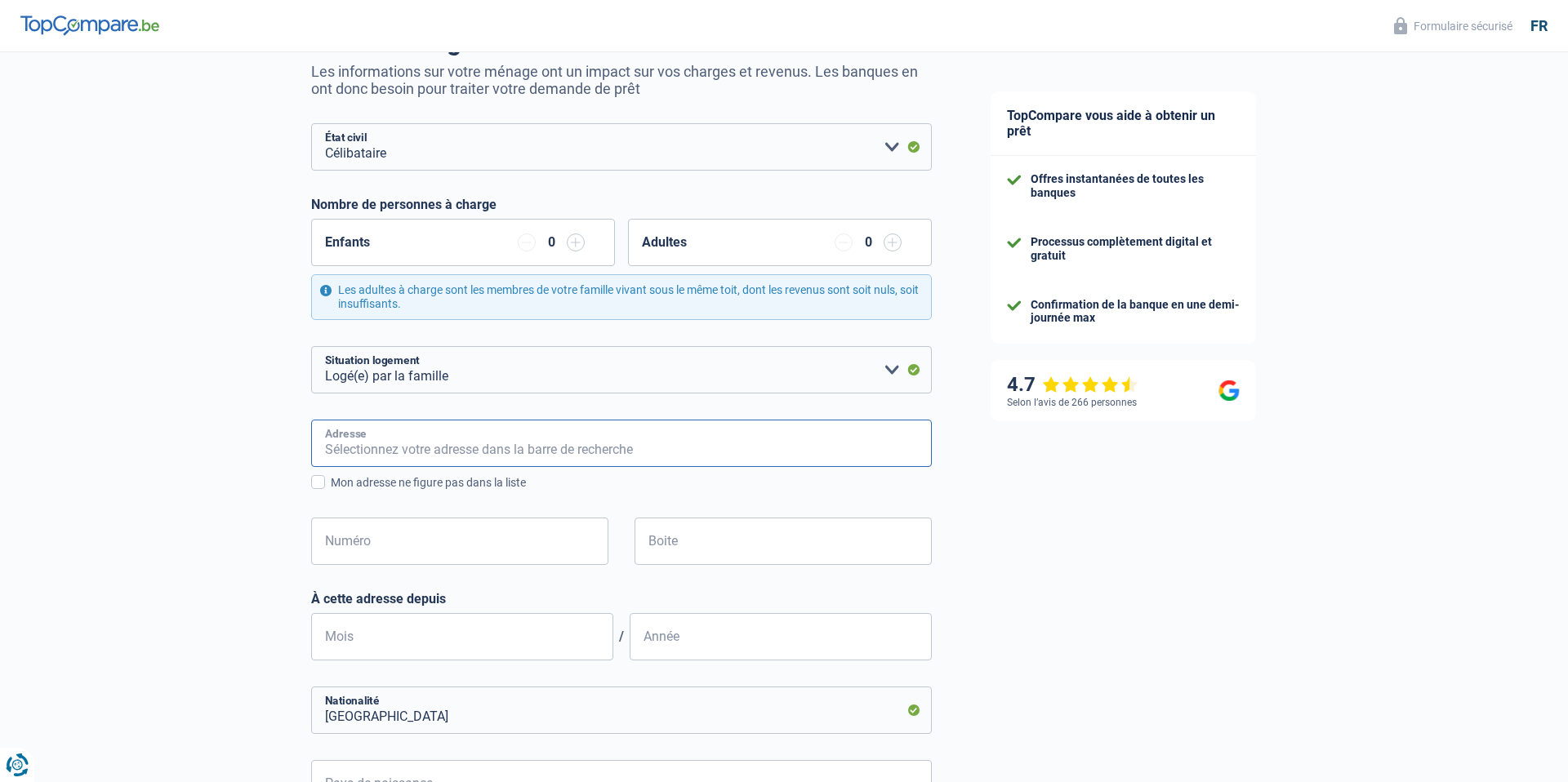
scroll to position [162, 0]
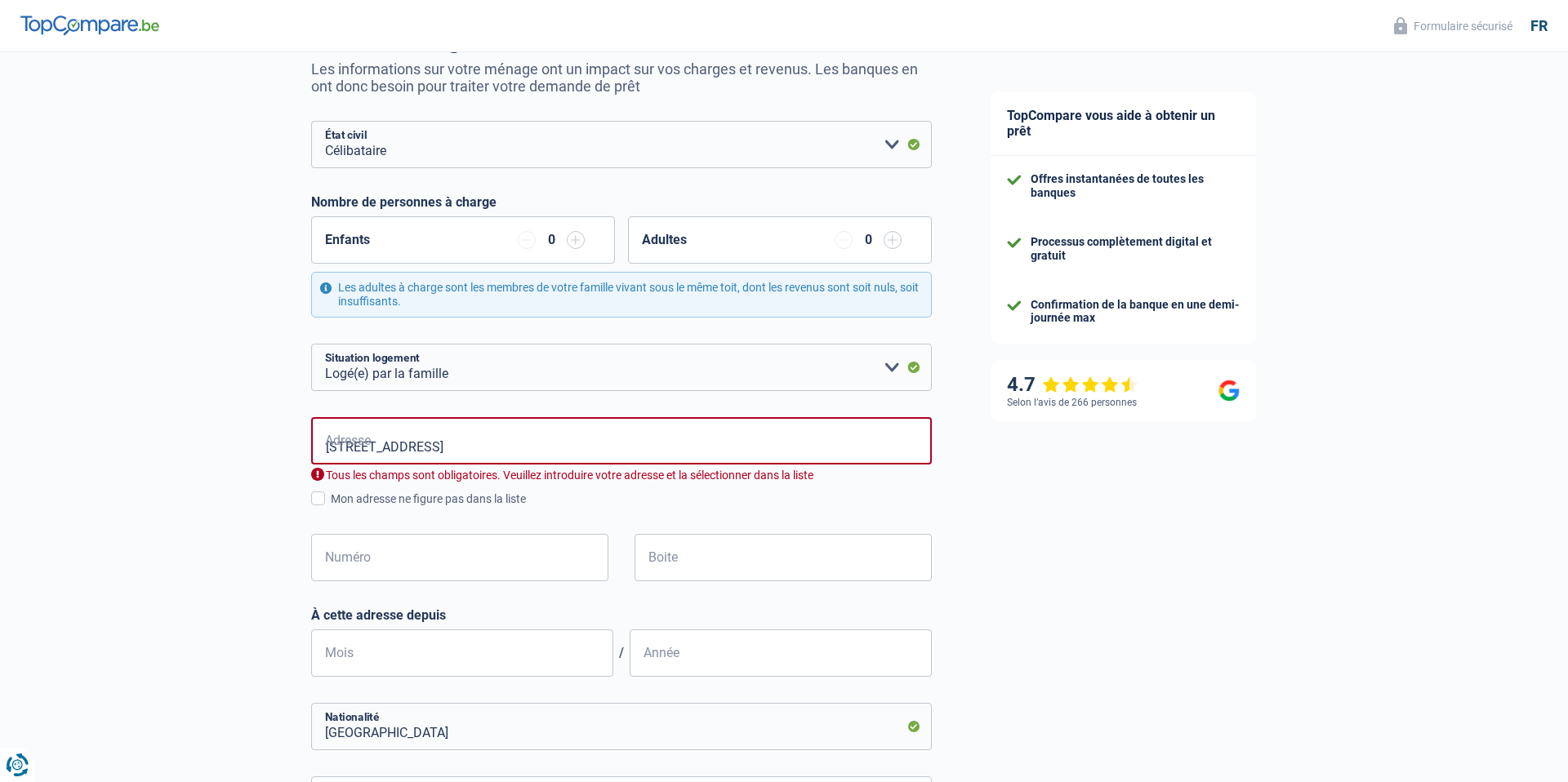
type input "Rue de la Place, 5080, La Bruyère, BE"
type input "12"
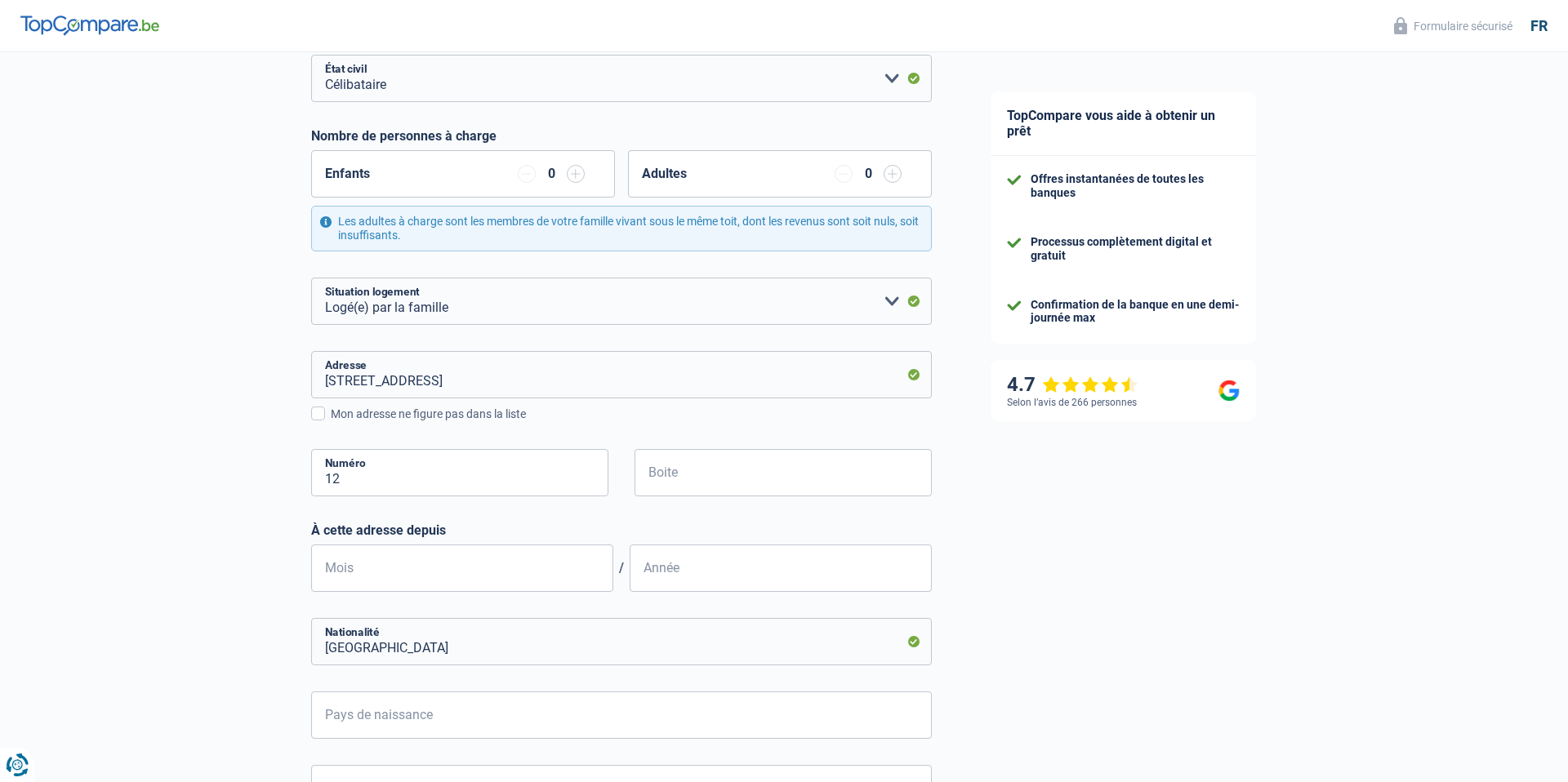
scroll to position [289, 0]
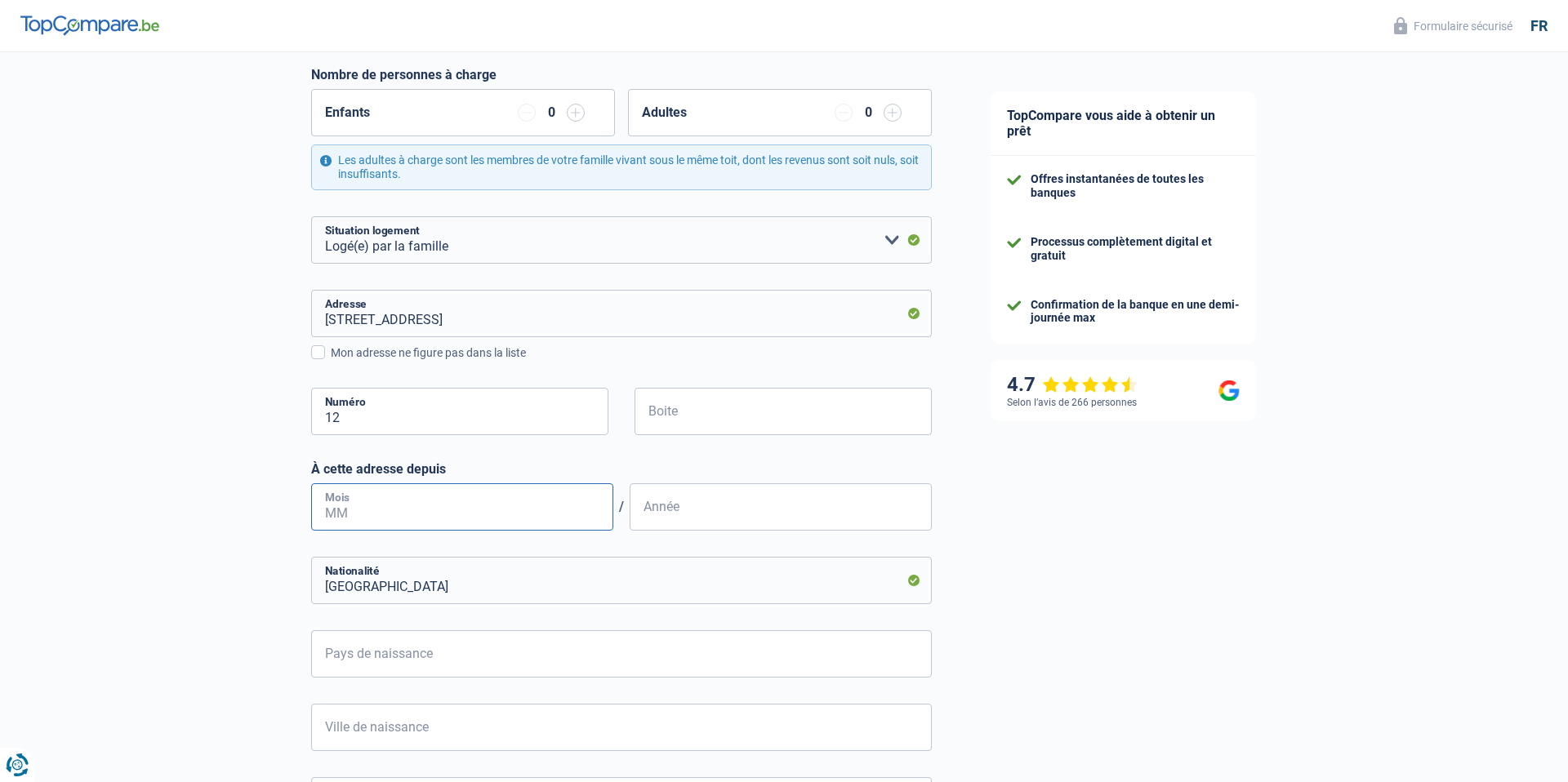
click at [436, 498] on input "Mois" at bounding box center [462, 506] width 302 height 47
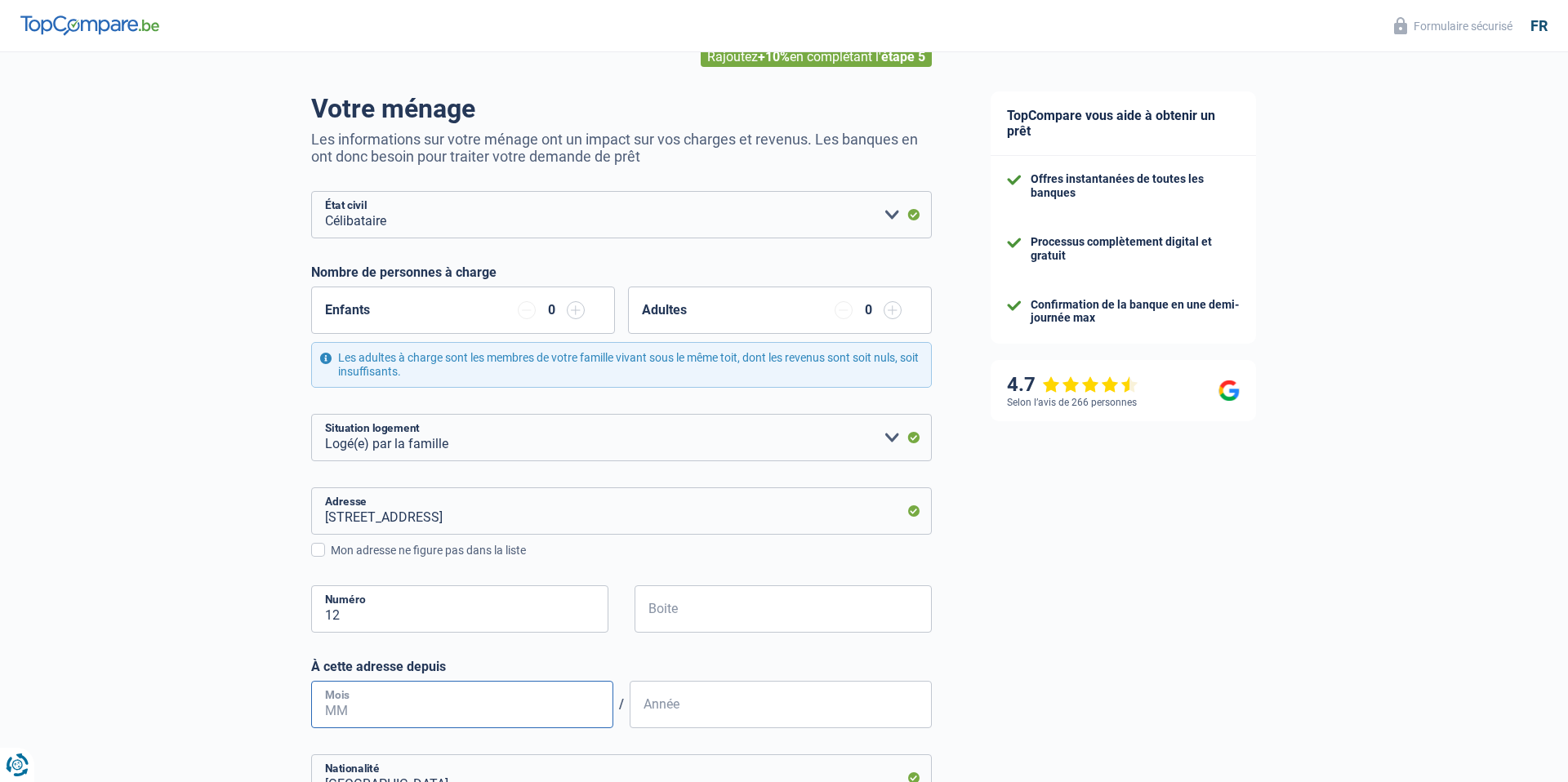
scroll to position [319, 0]
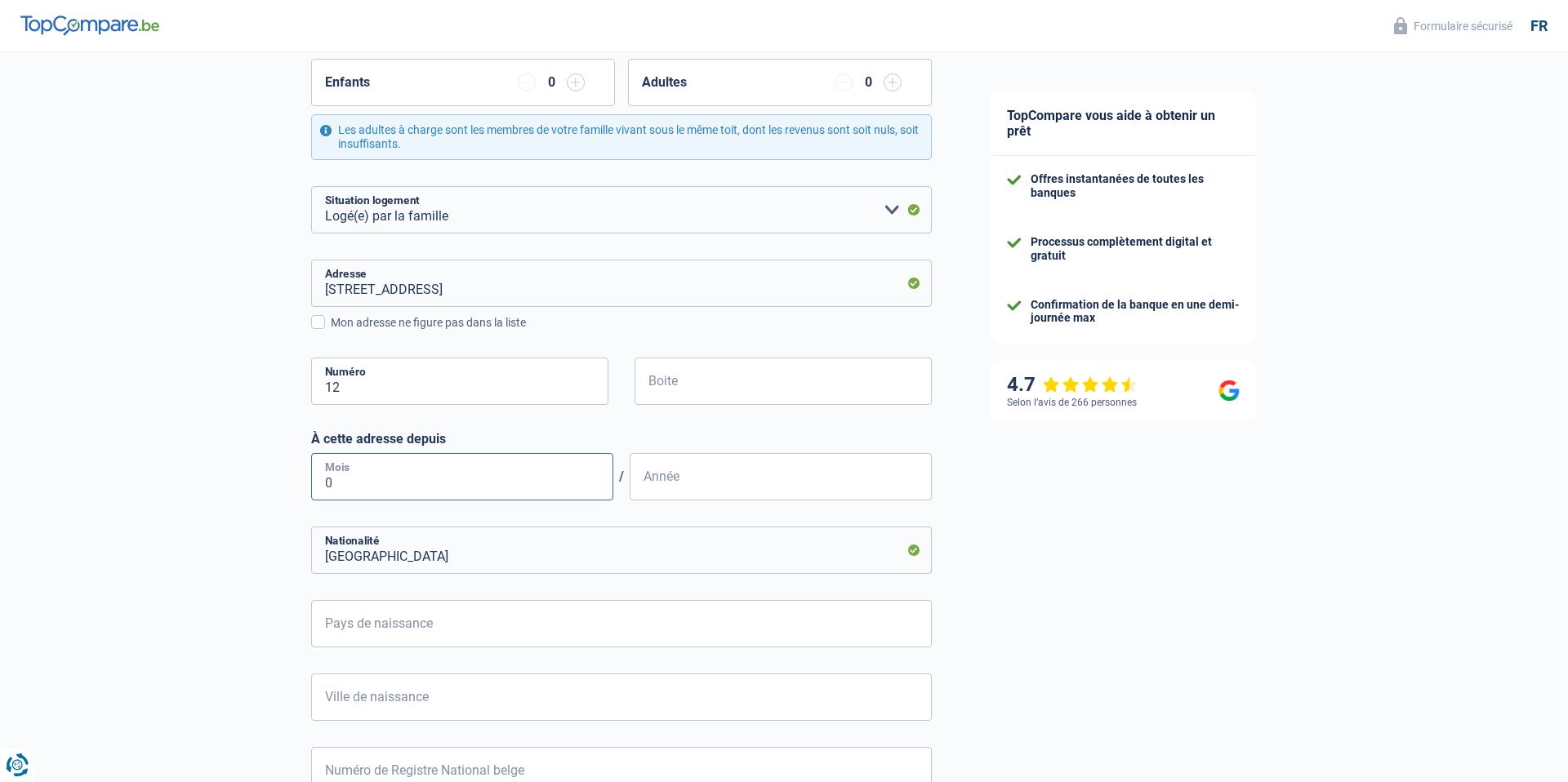
type input "01"
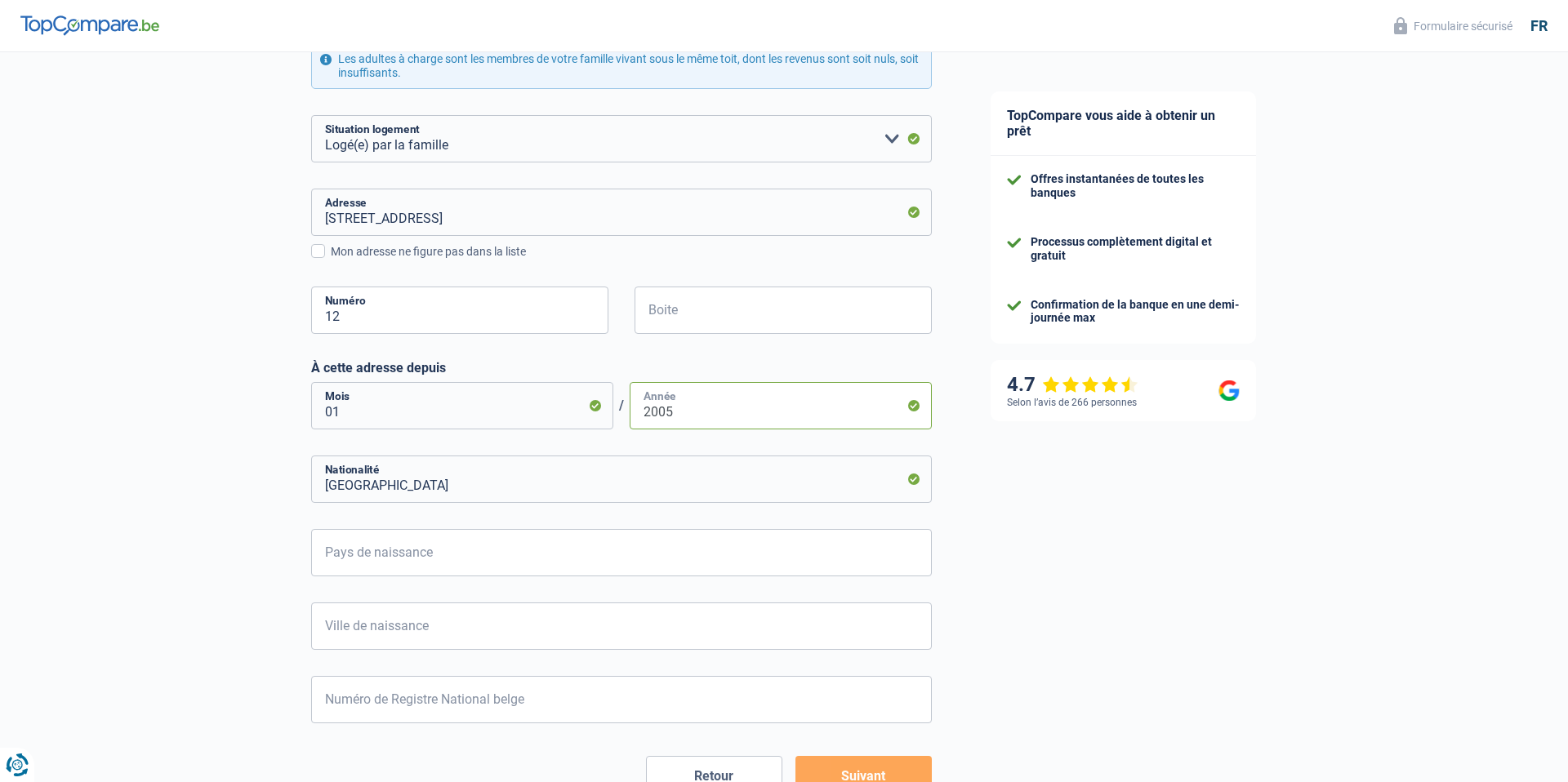
scroll to position [417, 0]
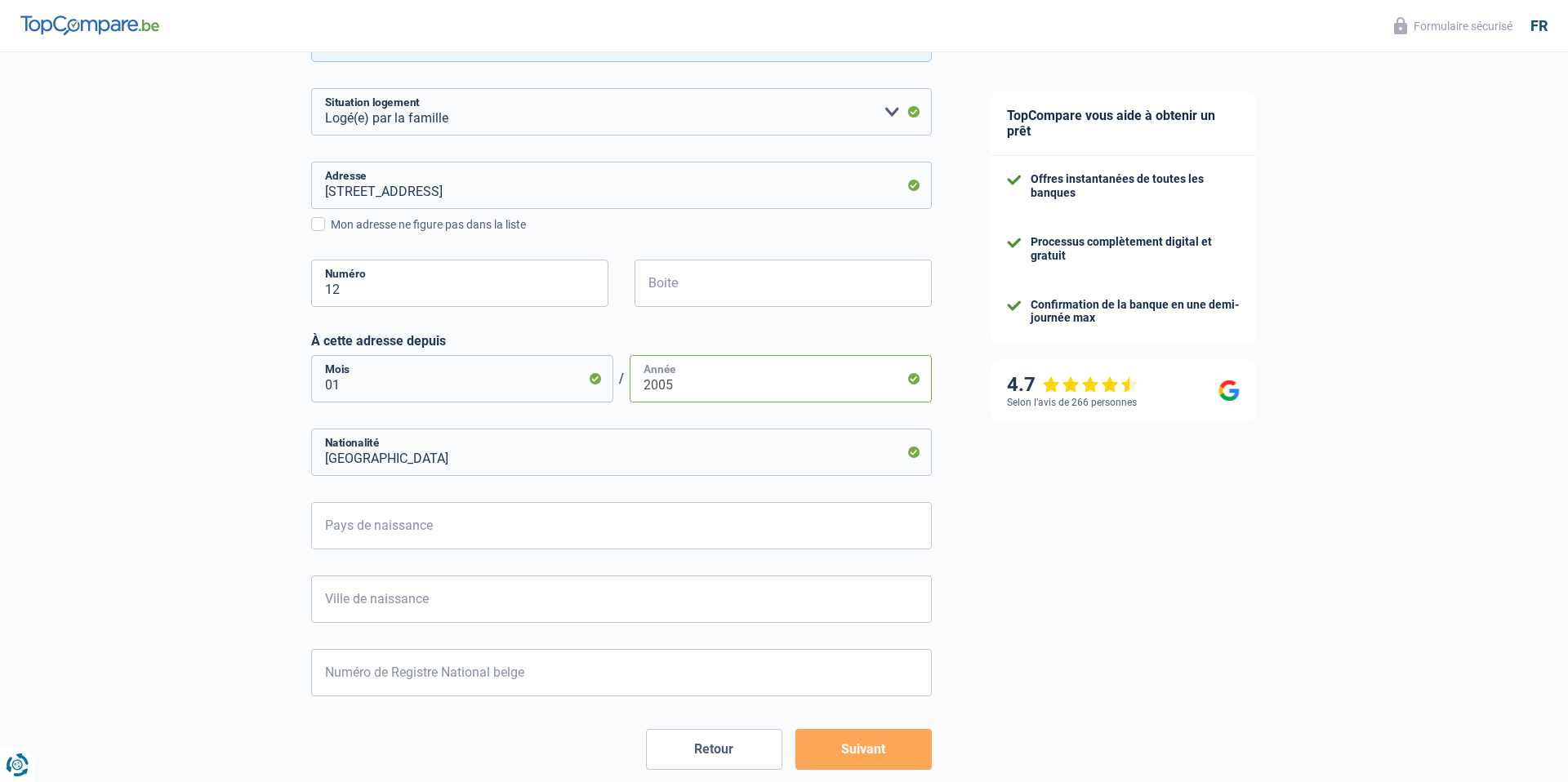
type input "2005"
click at [467, 514] on input "Pays de naissance" at bounding box center [622, 525] width 621 height 47
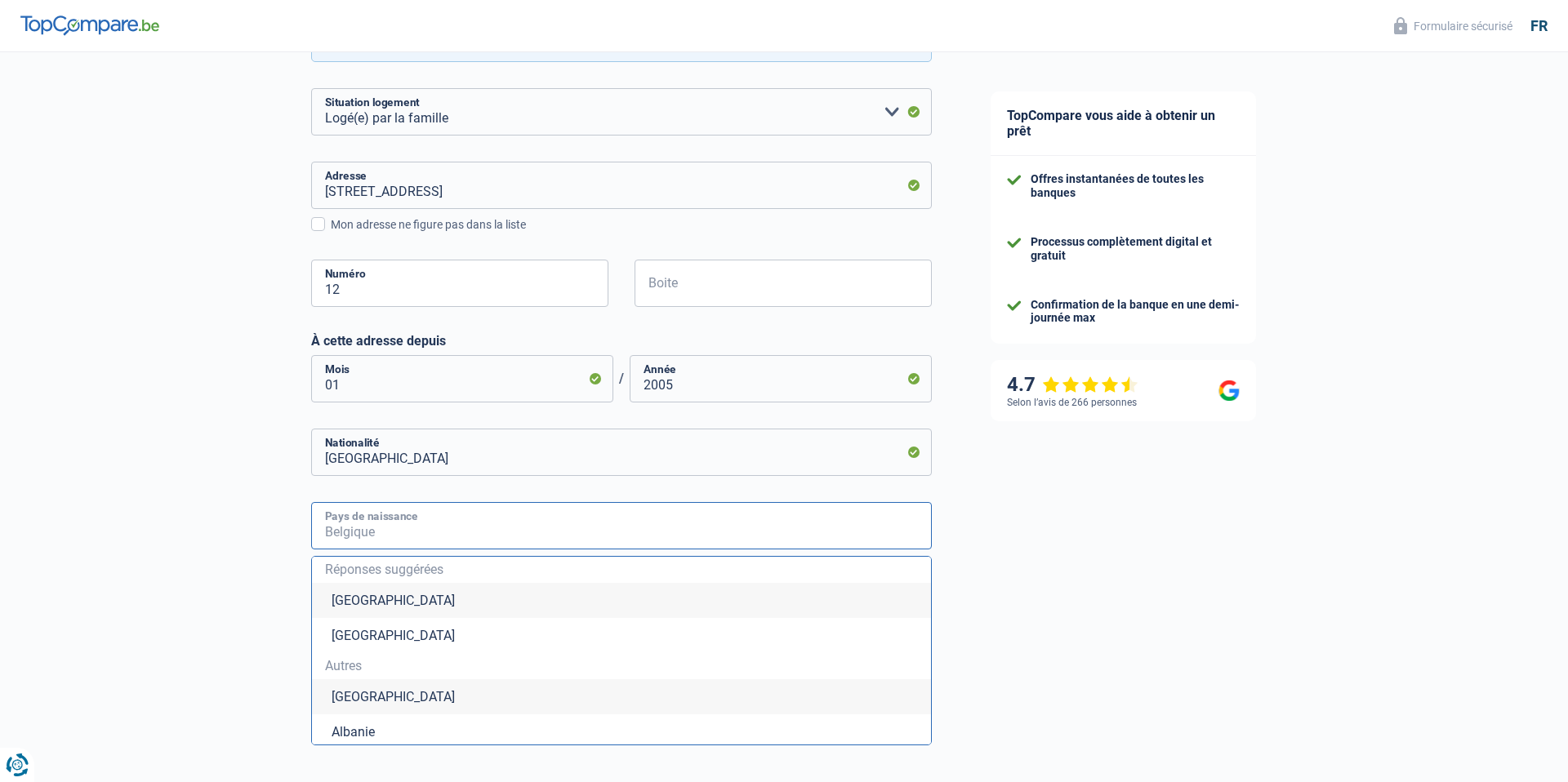
type input "B"
click at [432, 593] on li "Belgique" at bounding box center [622, 600] width 619 height 35
type input "Belgique"
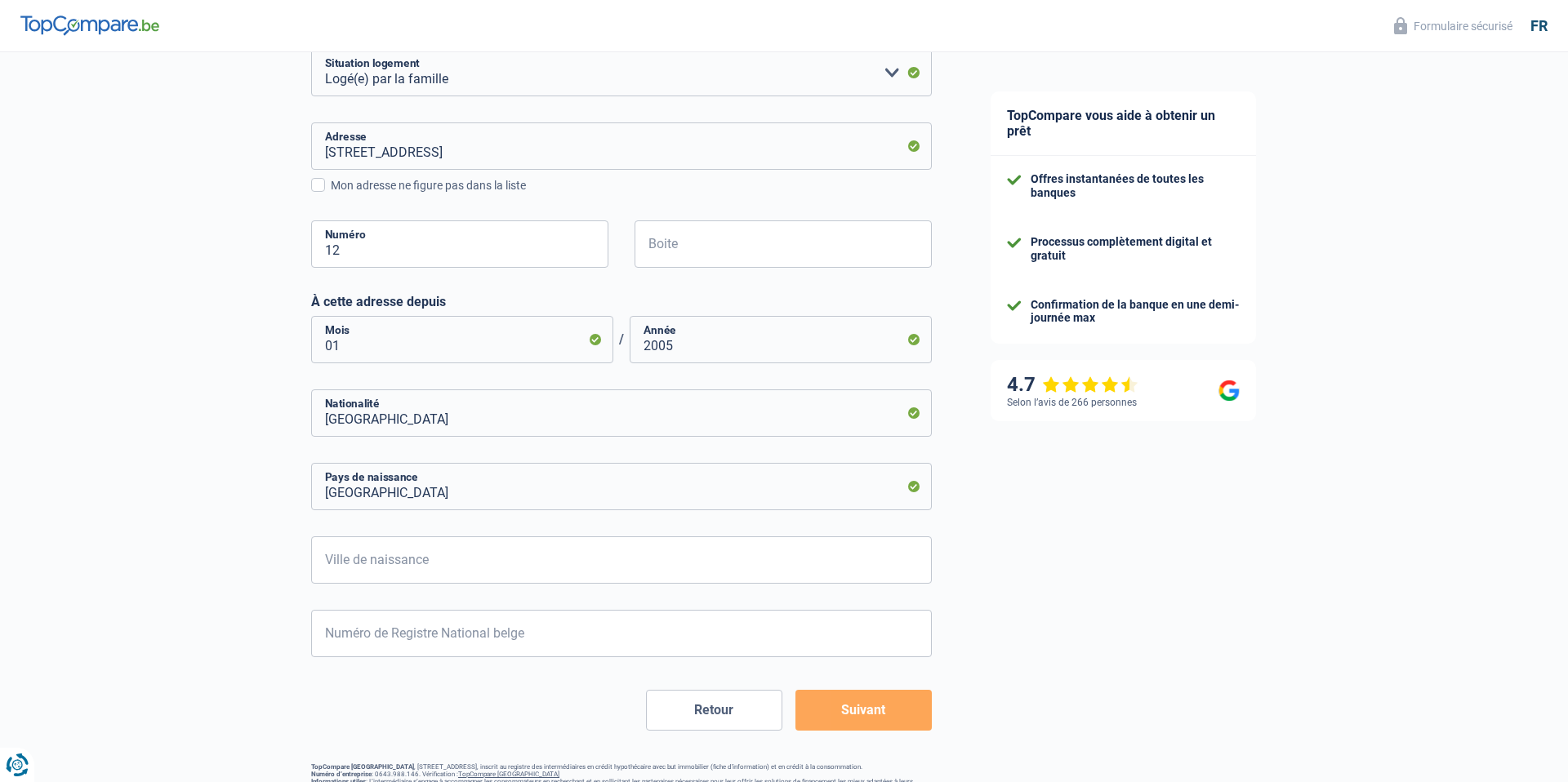
scroll to position [487, 0]
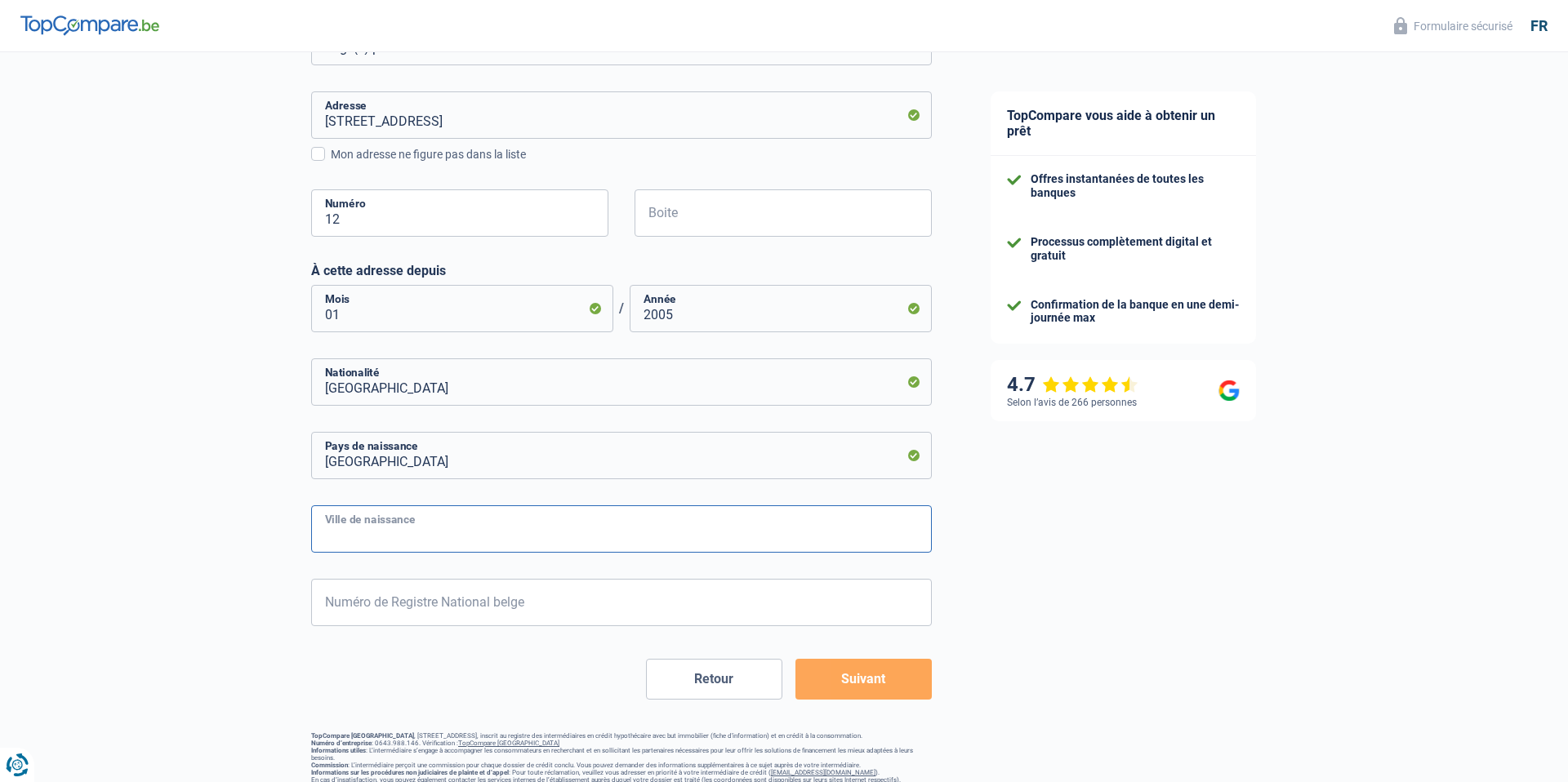
click at [406, 514] on input "Ville de naissance" at bounding box center [622, 528] width 621 height 47
type input "Uccle"
click at [404, 591] on input "Numéro de Registre National belge" at bounding box center [622, 602] width 621 height 47
click at [901, 673] on form "Célibataire Marié(e) Cohabitant(e) légal(e) Divorcé(e) Veuf(ve) Séparé (de fait…" at bounding box center [622, 247] width 621 height 904
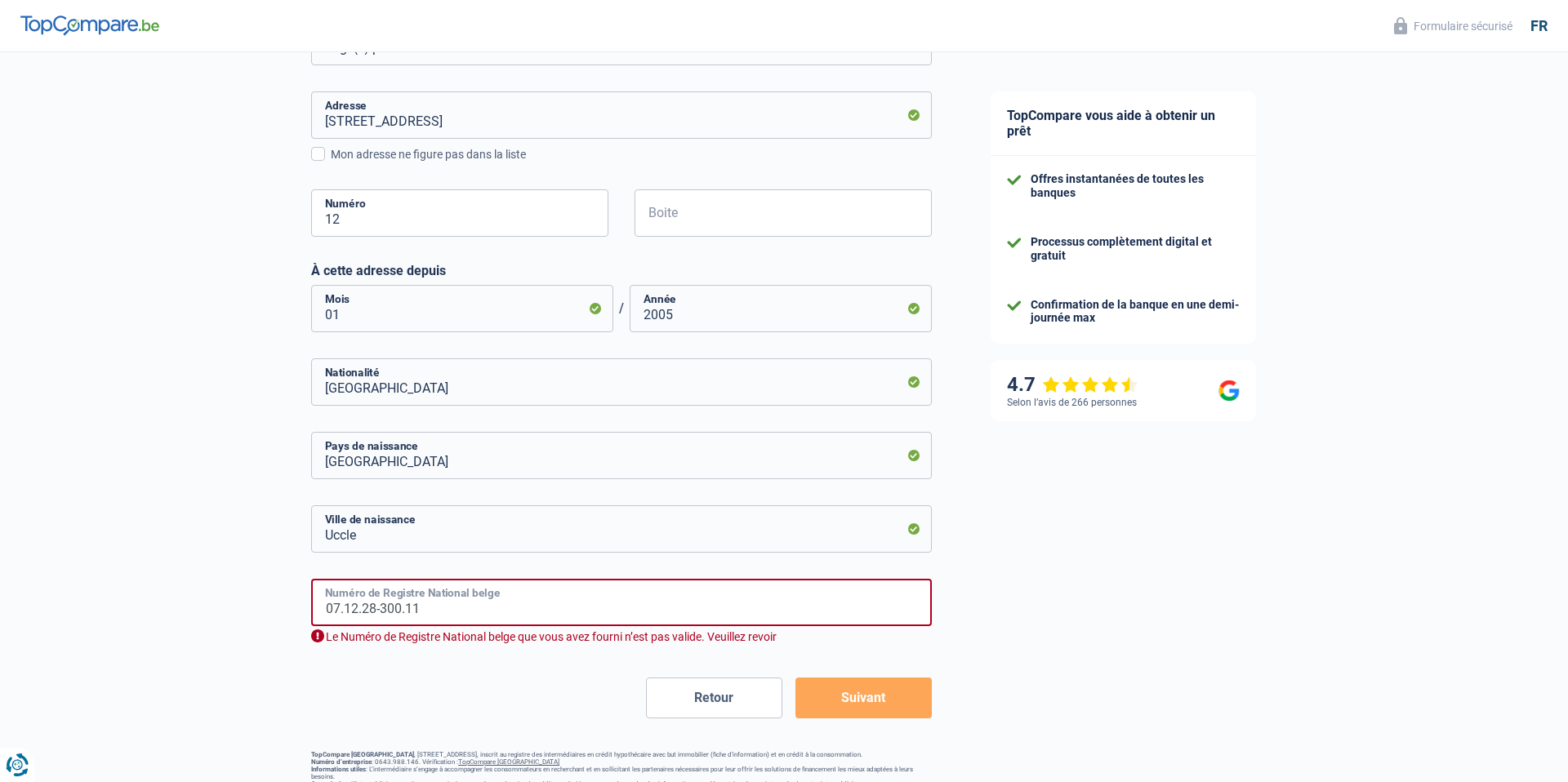
drag, startPoint x: 374, startPoint y: 606, endPoint x: 321, endPoint y: 611, distance: 53.2
click at [321, 611] on input "07.12.28-300.11" at bounding box center [622, 602] width 621 height 47
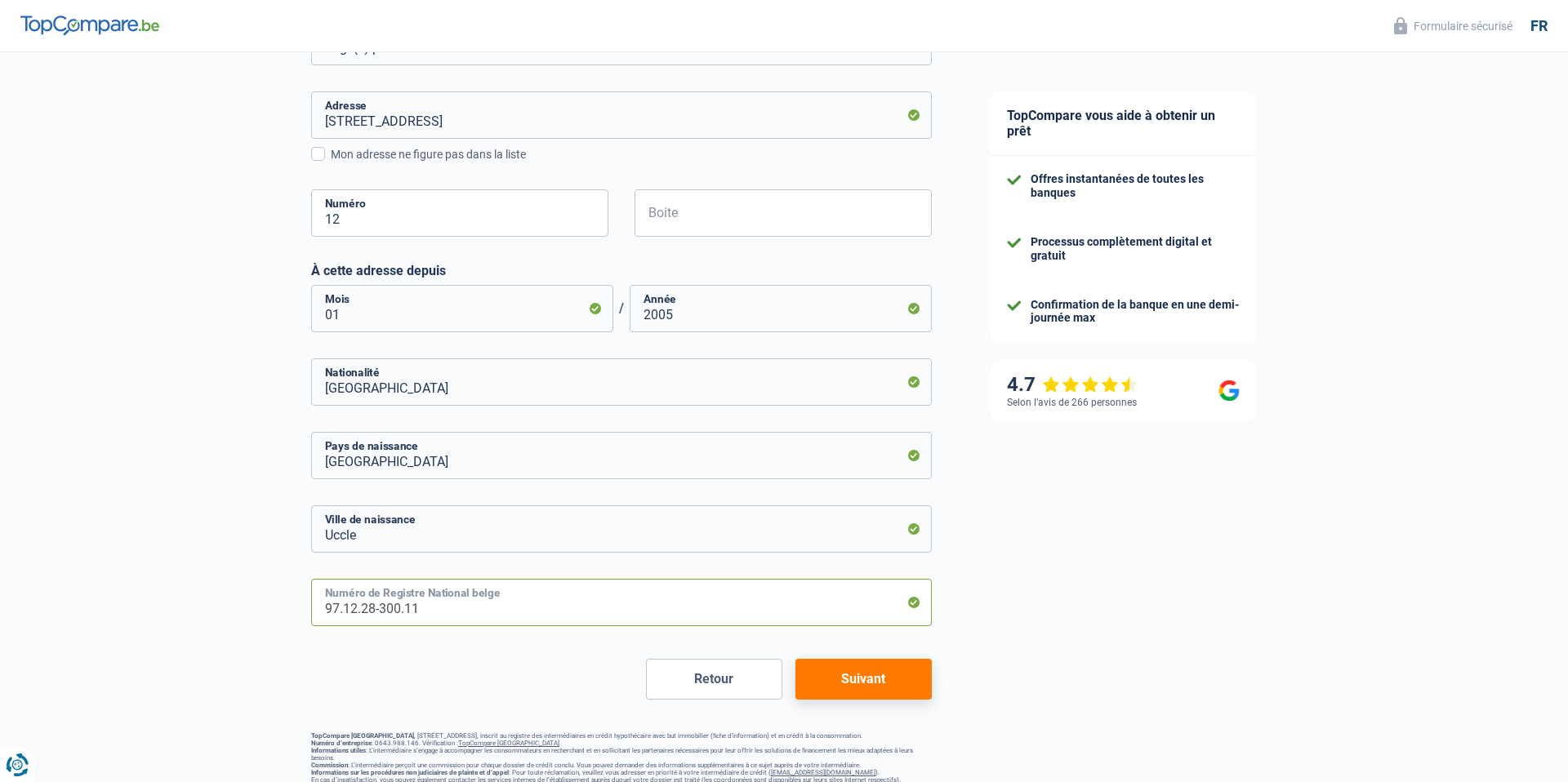
type input "97.12.28-300.11"
click at [850, 681] on button "Suivant" at bounding box center [863, 679] width 136 height 41
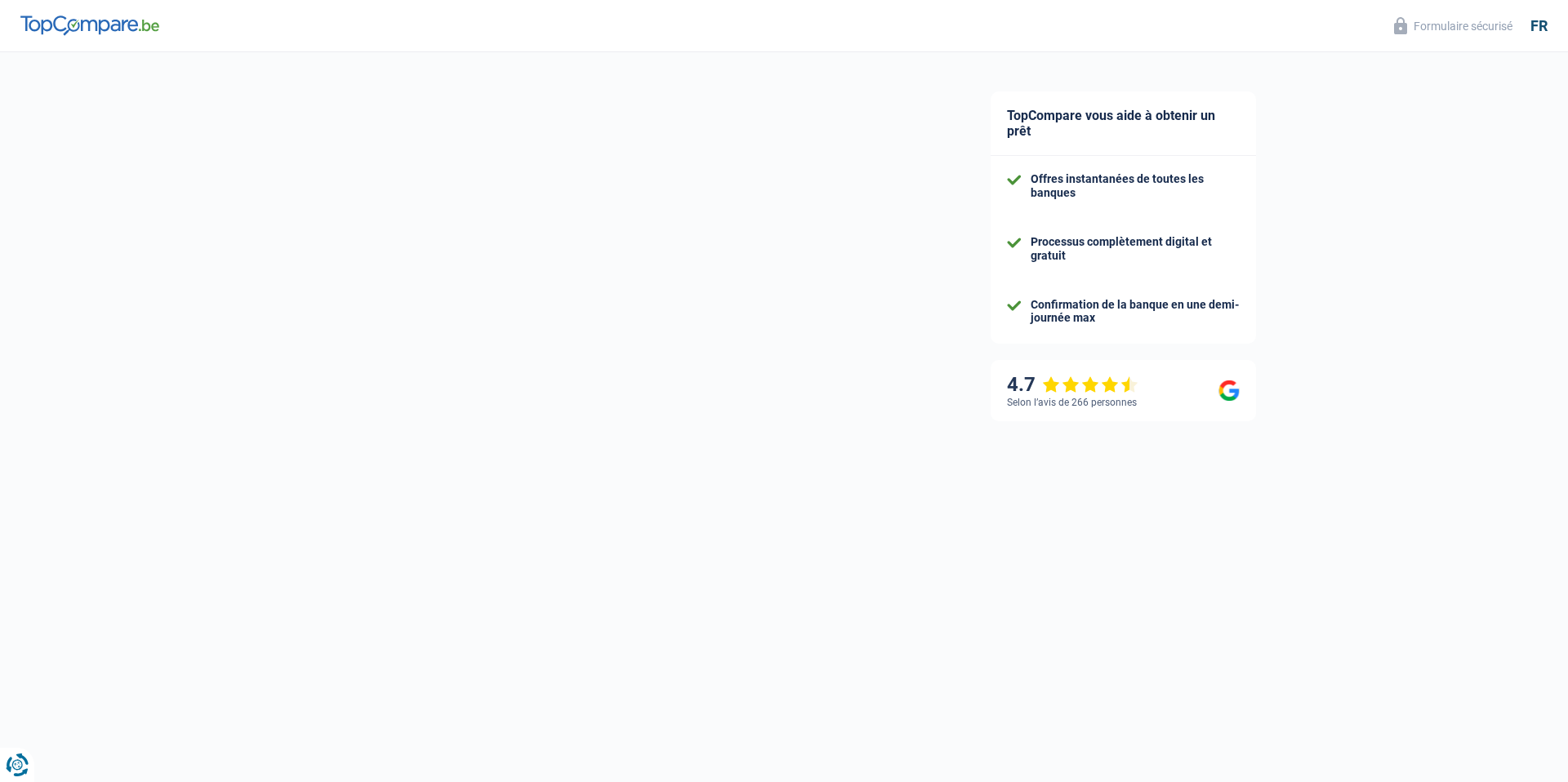
select select "netSalary"
select select "mealVouchers"
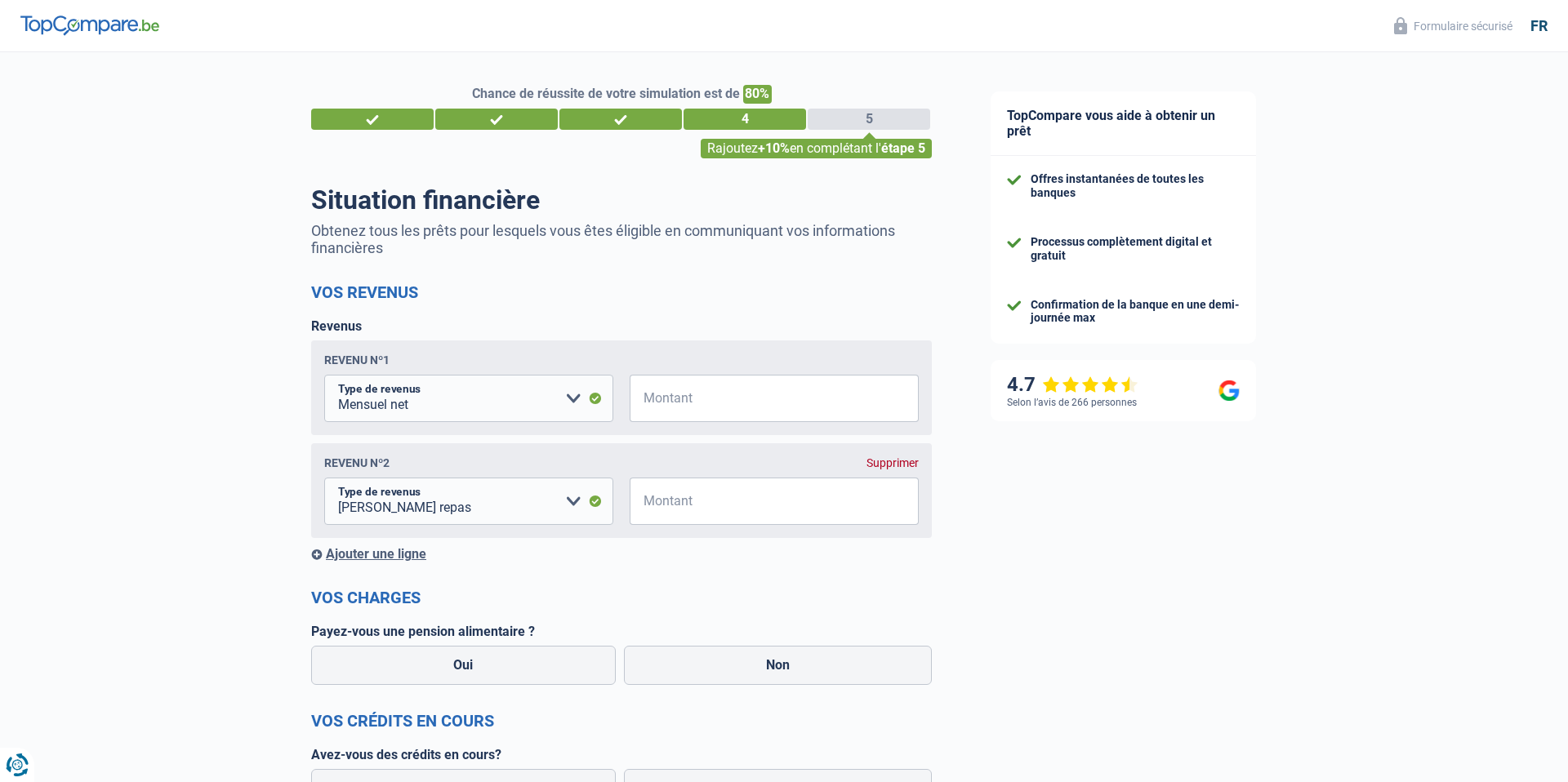
scroll to position [9, 0]
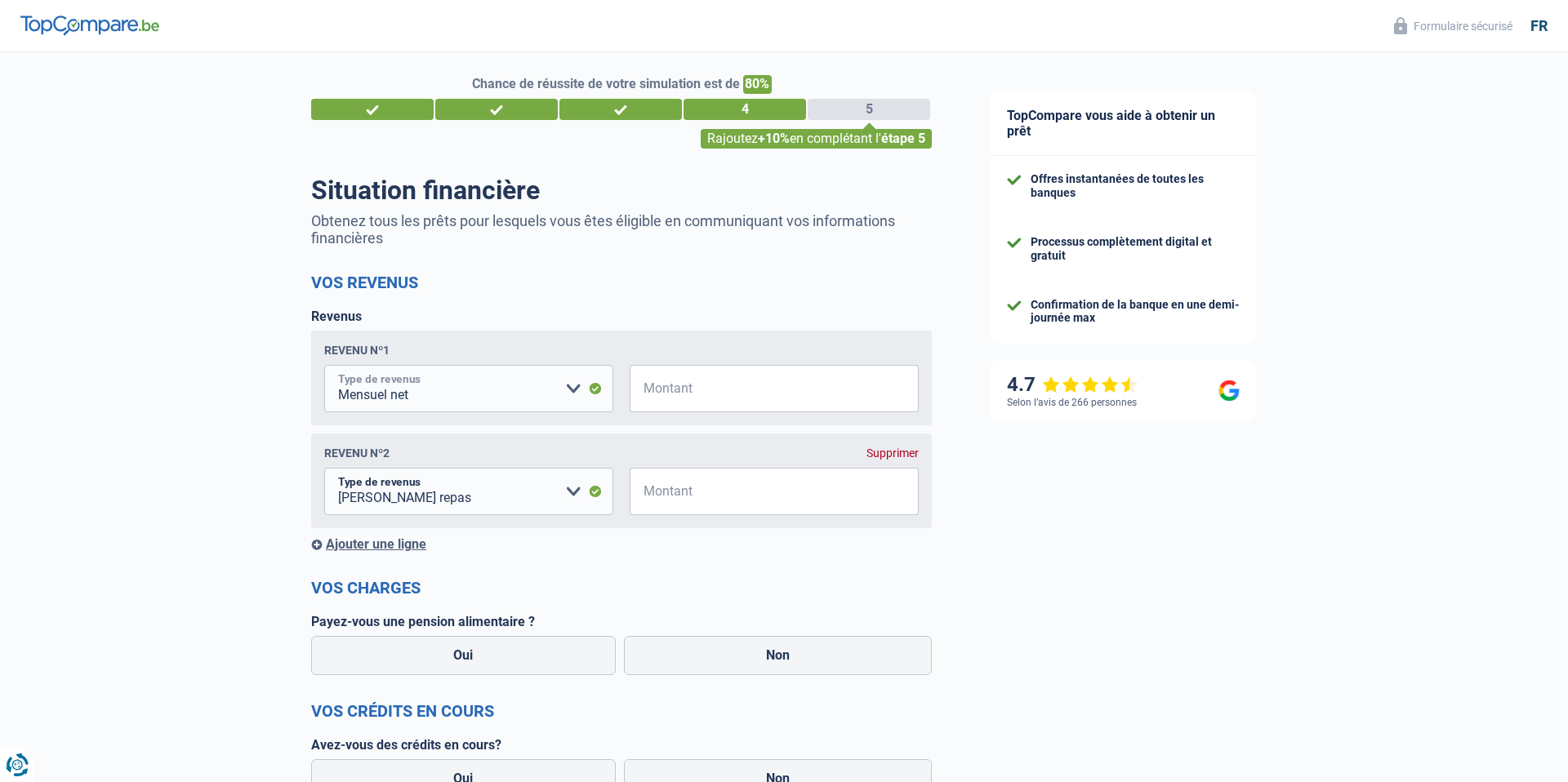
click at [475, 405] on select "Allocation d'handicap Allocations chômage Allocations familiales Chèques repas …" at bounding box center [469, 388] width 289 height 47
click at [324, 365] on select "Allocation d'handicap Allocations chômage Allocations familiales Chèques repas …" at bounding box center [469, 388] width 289 height 47
click at [699, 388] on input "Montant" at bounding box center [784, 388] width 268 height 47
type input "2.400"
click at [716, 506] on input "Montant" at bounding box center [784, 491] width 268 height 47
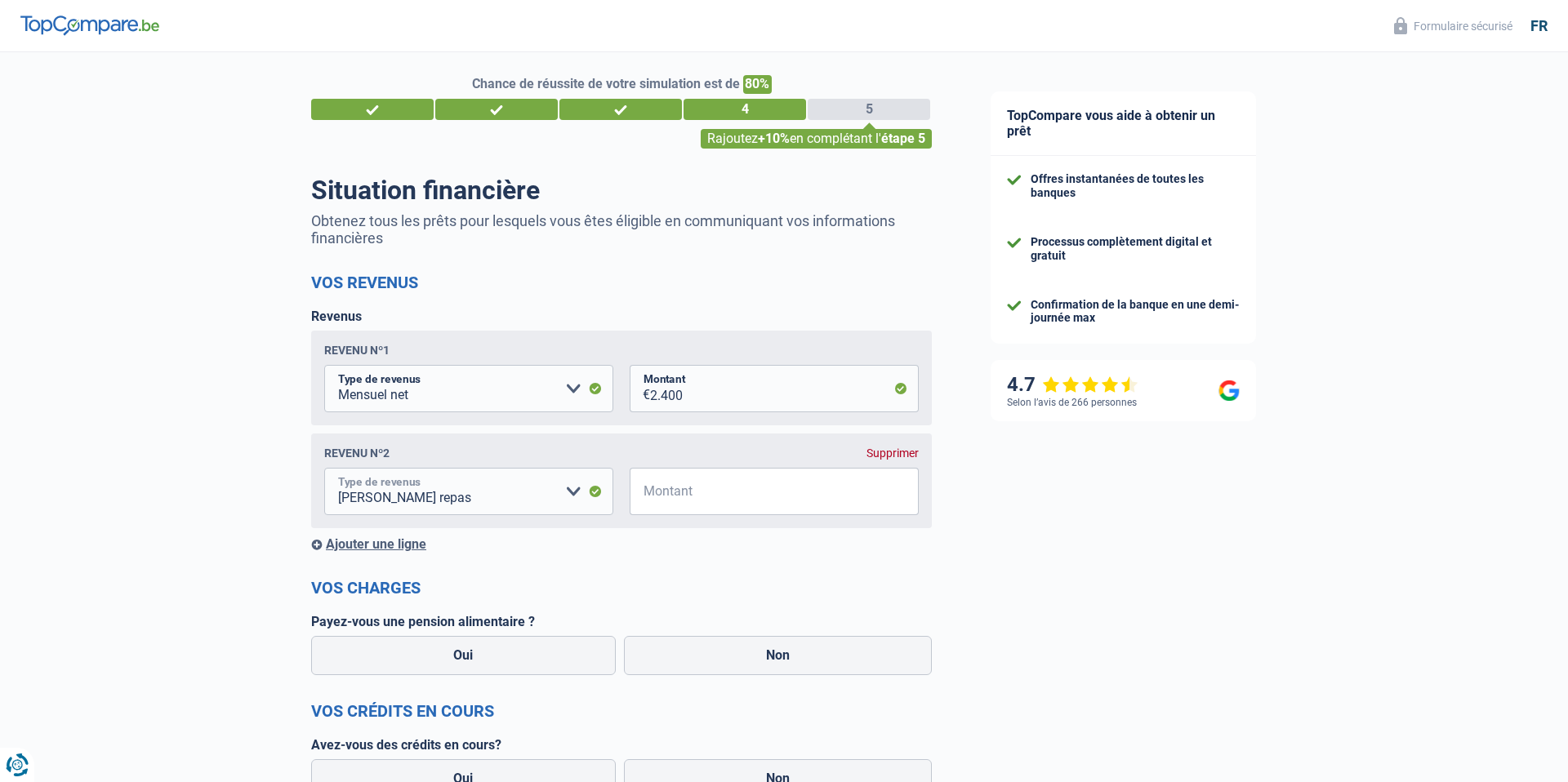
click at [576, 506] on select "Allocation d'handicap Allocations chômage Allocations familiales Chèques repas …" at bounding box center [469, 491] width 289 height 47
click at [722, 492] on input "Montant" at bounding box center [784, 491] width 268 height 47
type input "160"
click at [693, 573] on form "Vos revenus Revenus Revenu nº1 Allocation d'handicap Allocations chômage Alloca…" at bounding box center [622, 686] width 621 height 827
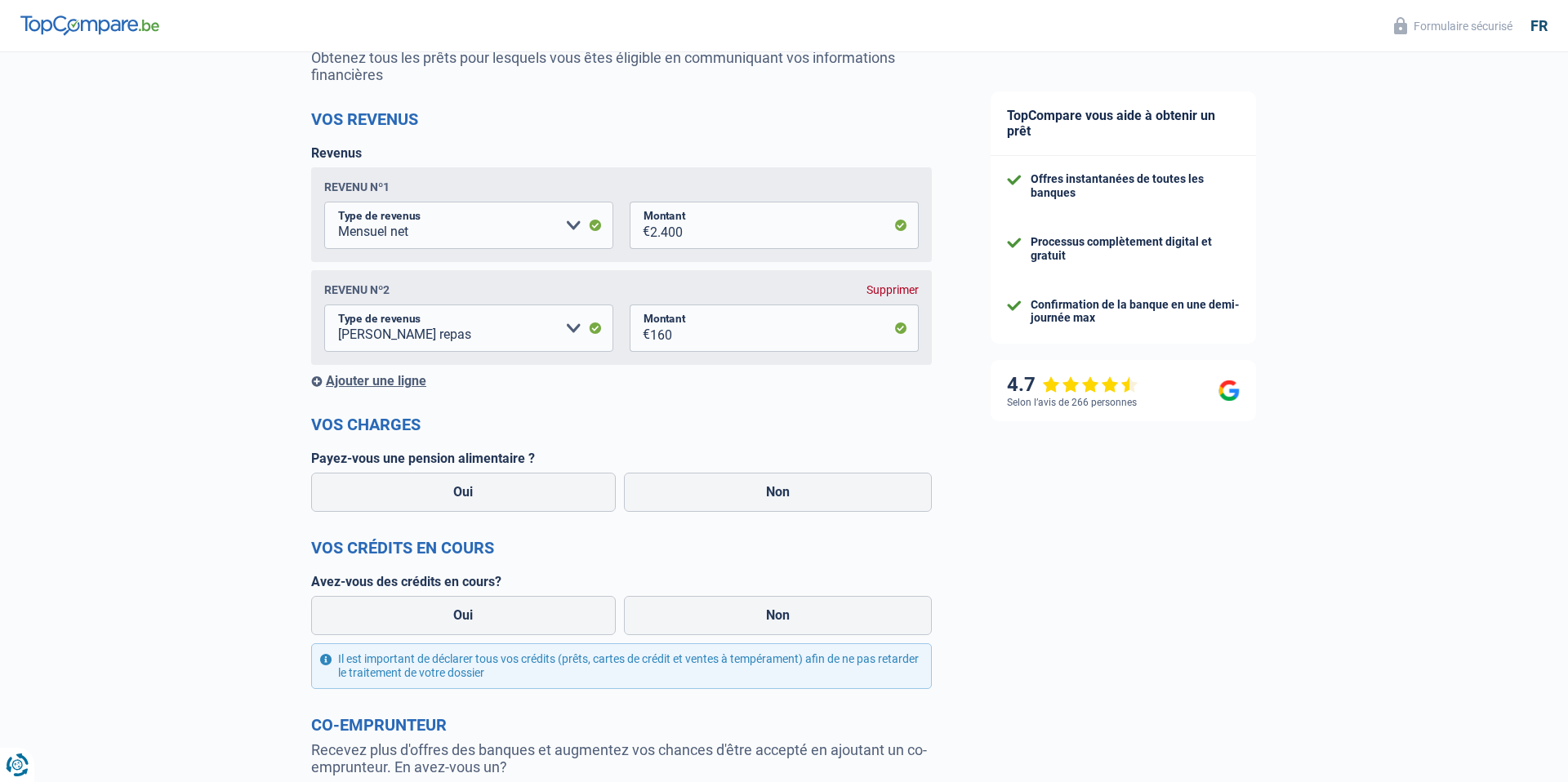
click at [389, 374] on div "Ajouter une ligne" at bounding box center [622, 380] width 621 height 15
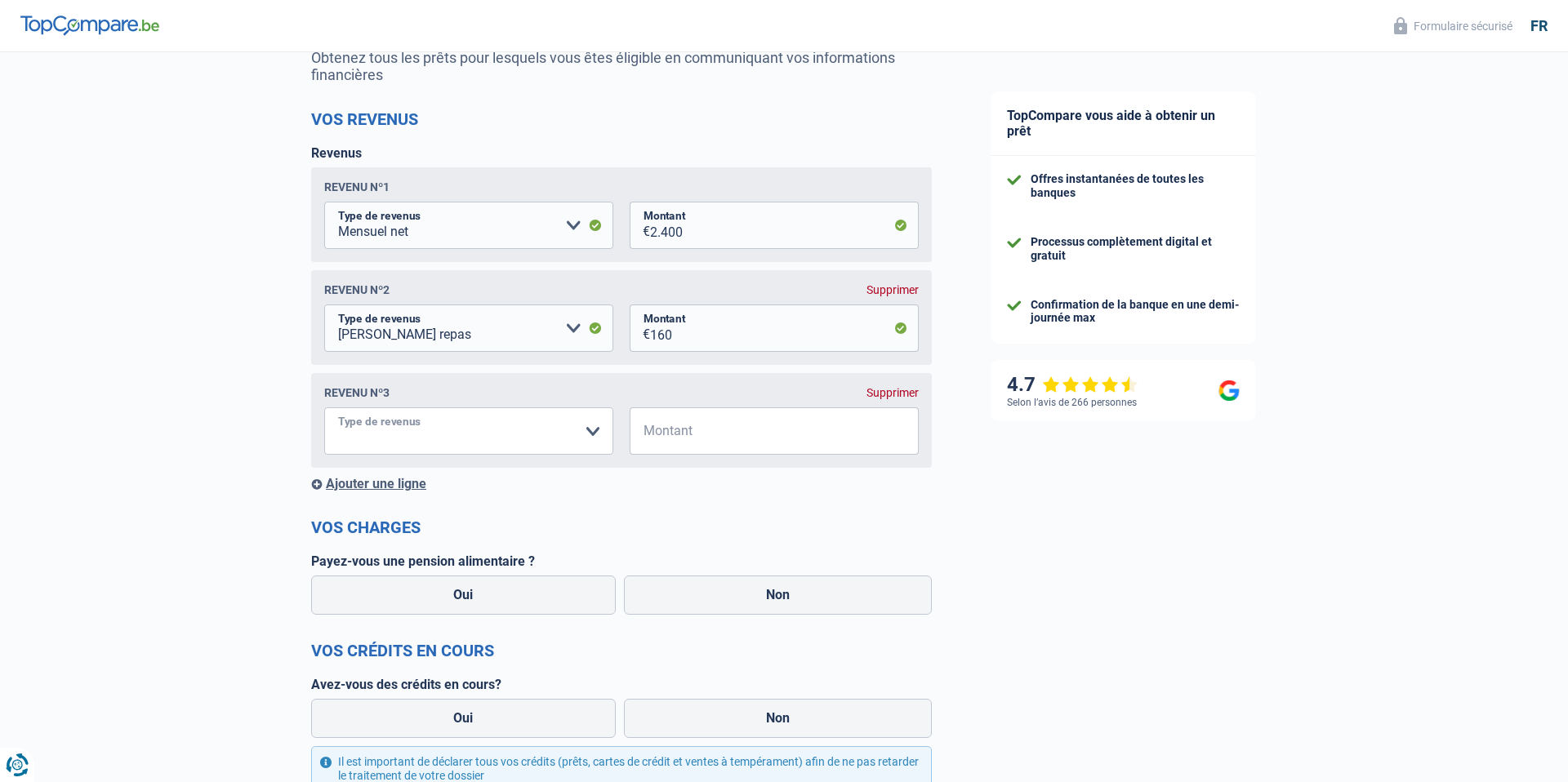
click at [438, 422] on select "Allocation d'handicap Allocations chômage Allocations familiales Chèques repas …" at bounding box center [469, 431] width 289 height 47
select select "previousEmployerCompensation"
click at [324, 408] on select "Allocation d'handicap Allocations chômage Allocations familiales Chèques repas …" at bounding box center [469, 431] width 289 height 47
click at [752, 432] on input "Montant" at bounding box center [784, 431] width 268 height 47
type input "200"
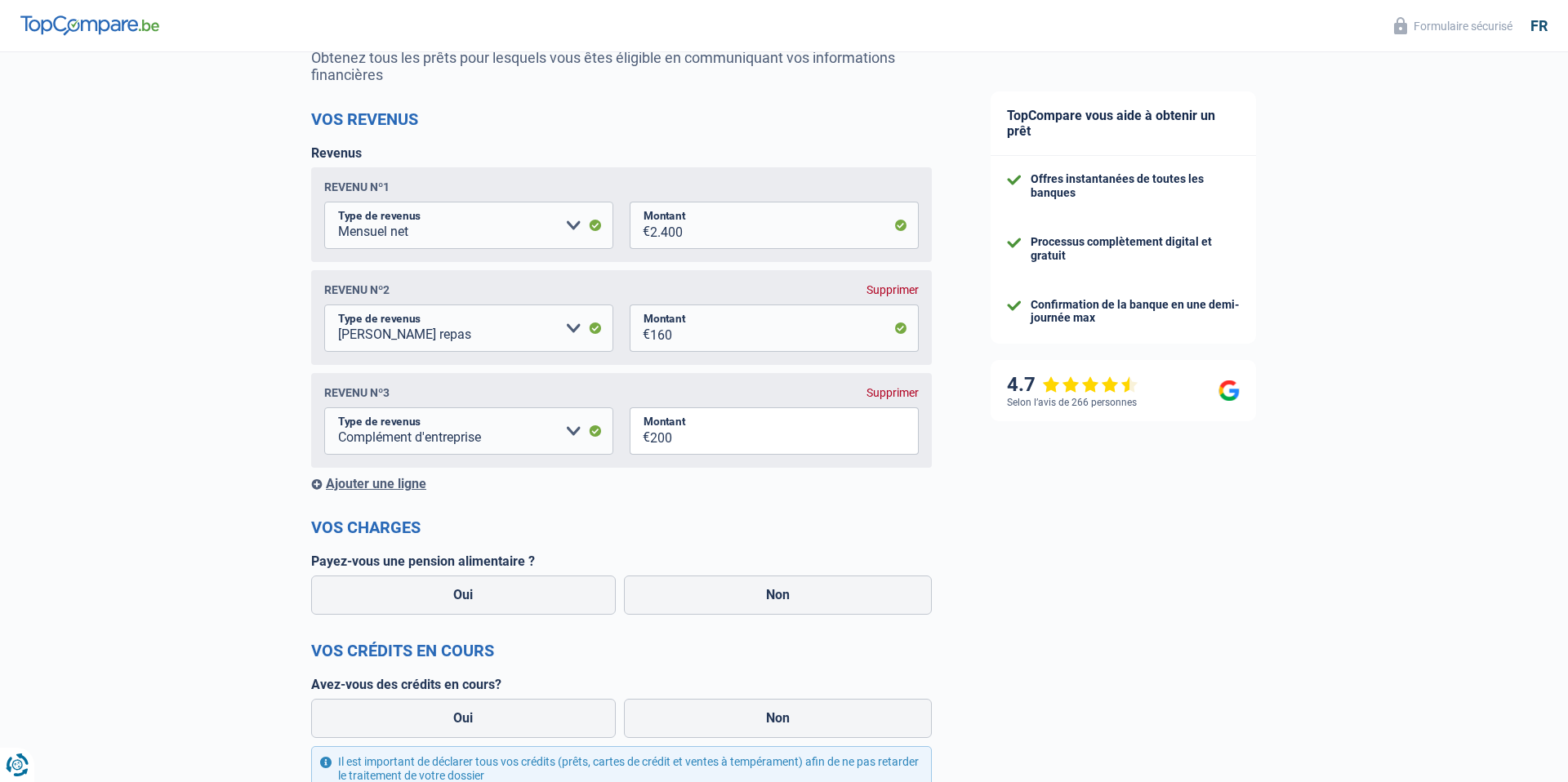
click at [733, 537] on form "Vos revenus Revenus Revenu nº1 Allocation d'handicap Allocations chômage Alloca…" at bounding box center [622, 574] width 621 height 930
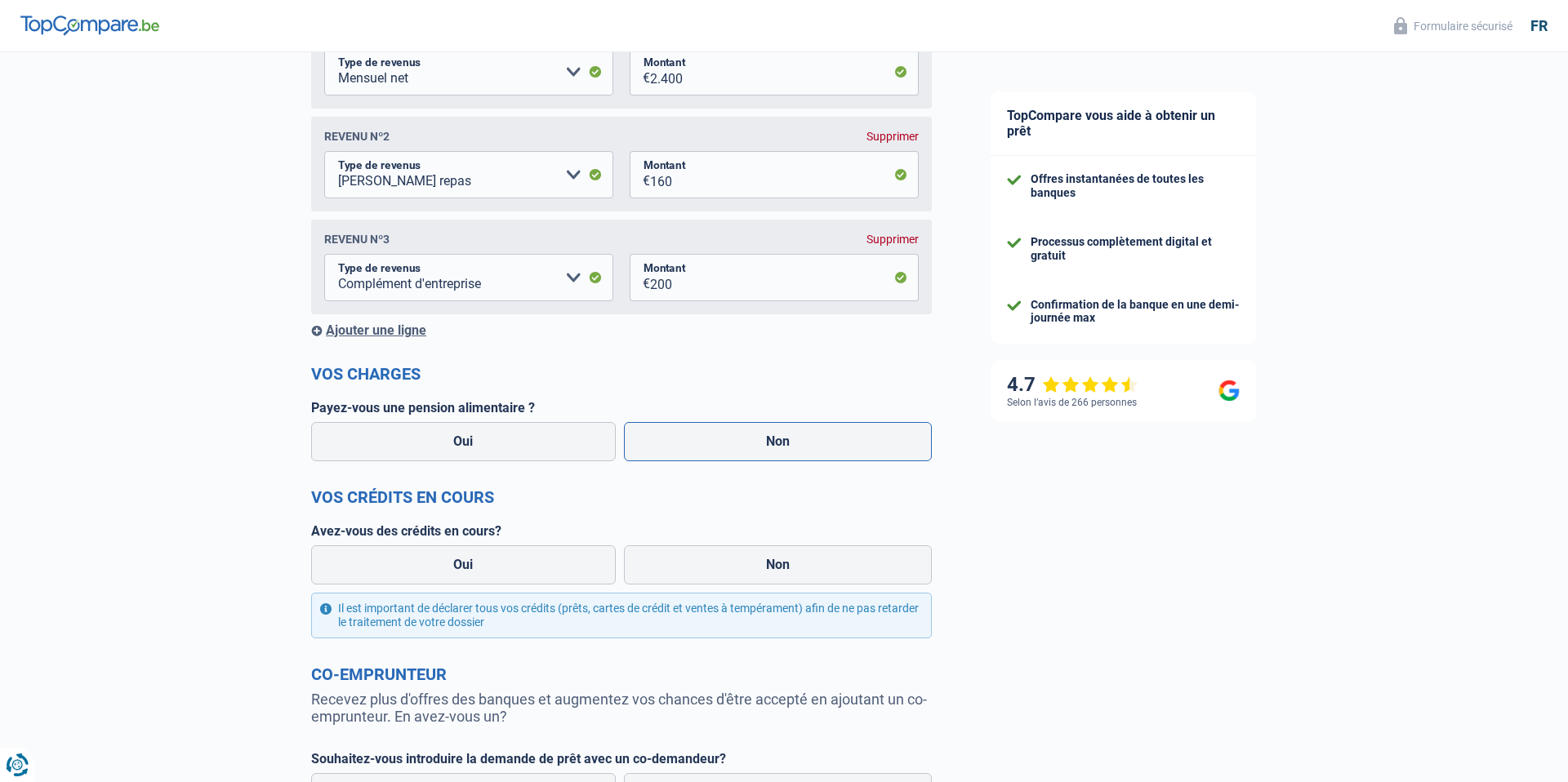
click at [670, 433] on label "Non" at bounding box center [778, 442] width 309 height 39
click at [670, 433] on input "Non" at bounding box center [778, 442] width 309 height 39
radio input "true"
click at [675, 562] on label "Non" at bounding box center [778, 565] width 309 height 39
click at [675, 562] on input "Non" at bounding box center [778, 565] width 309 height 39
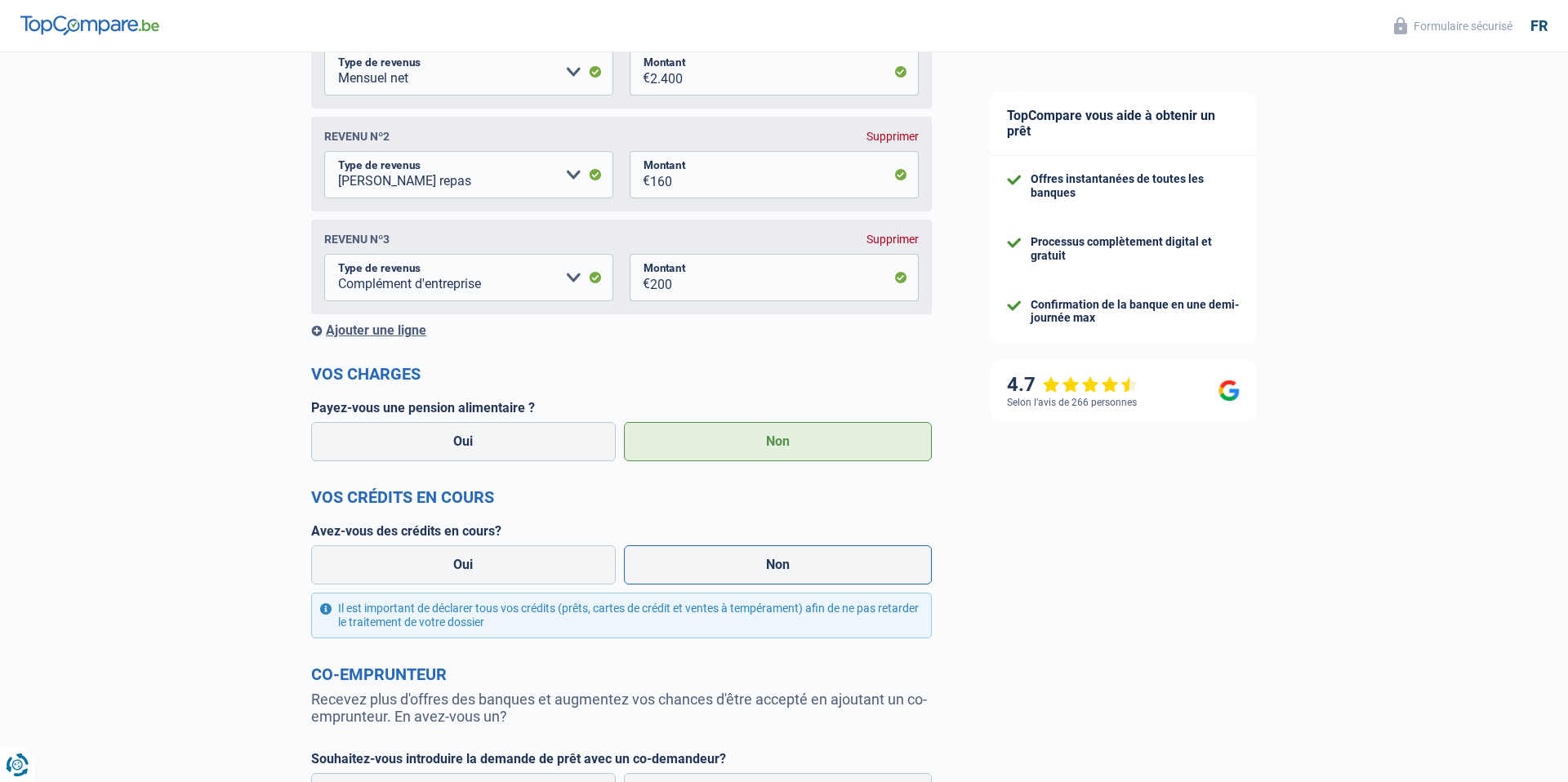
radio input "true"
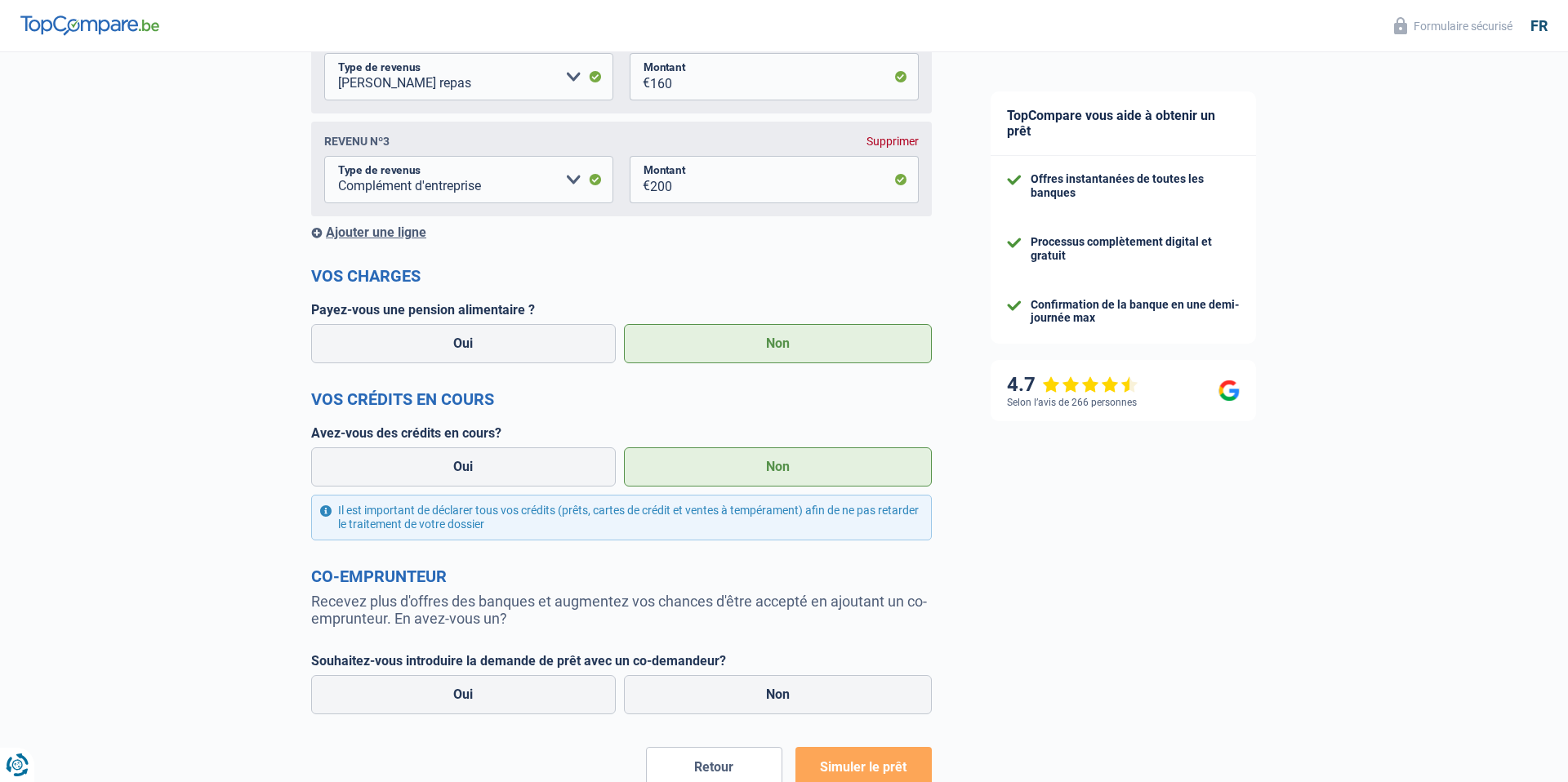
scroll to position [577, 0]
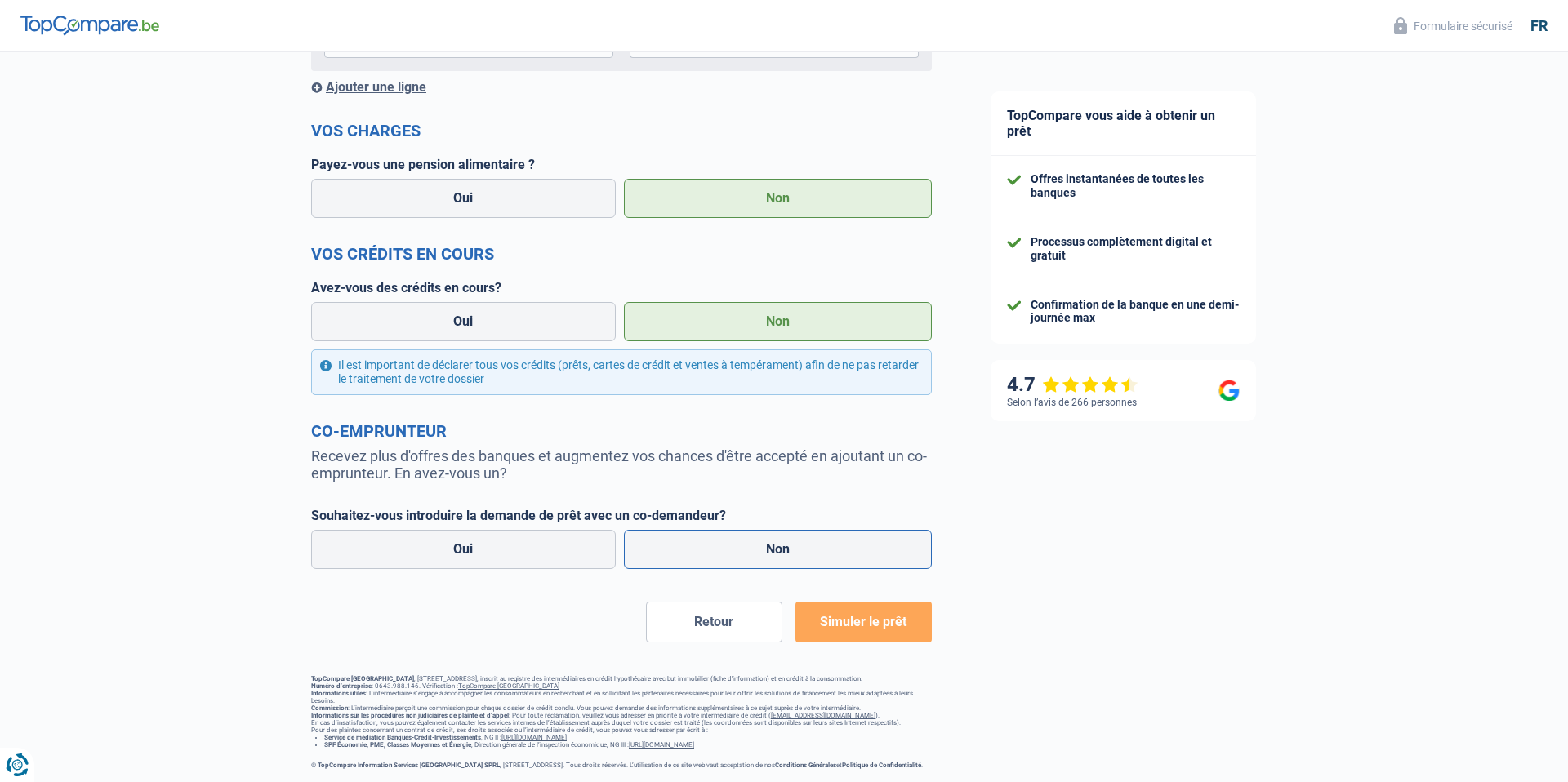
click at [700, 534] on label "Non" at bounding box center [778, 550] width 309 height 39
click at [700, 534] on input "Non" at bounding box center [778, 550] width 309 height 39
radio input "true"
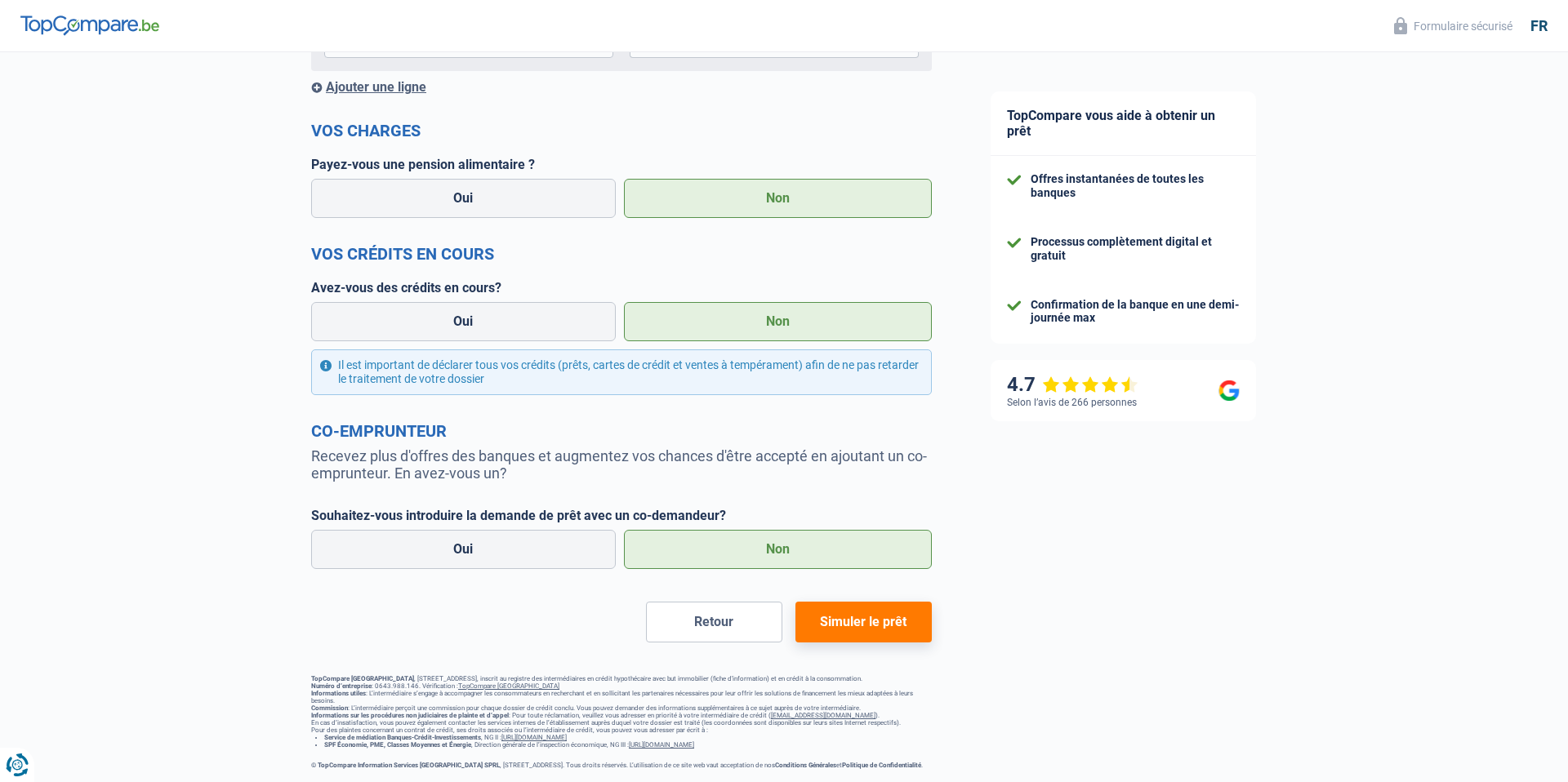
click at [852, 642] on div "Chance de réussite de votre simulation est de 80% 1 2 3 4 5 Rajoutez +10% en co…" at bounding box center [622, 142] width 621 height 1254
click at [852, 626] on button "Simuler le prêt" at bounding box center [863, 622] width 136 height 41
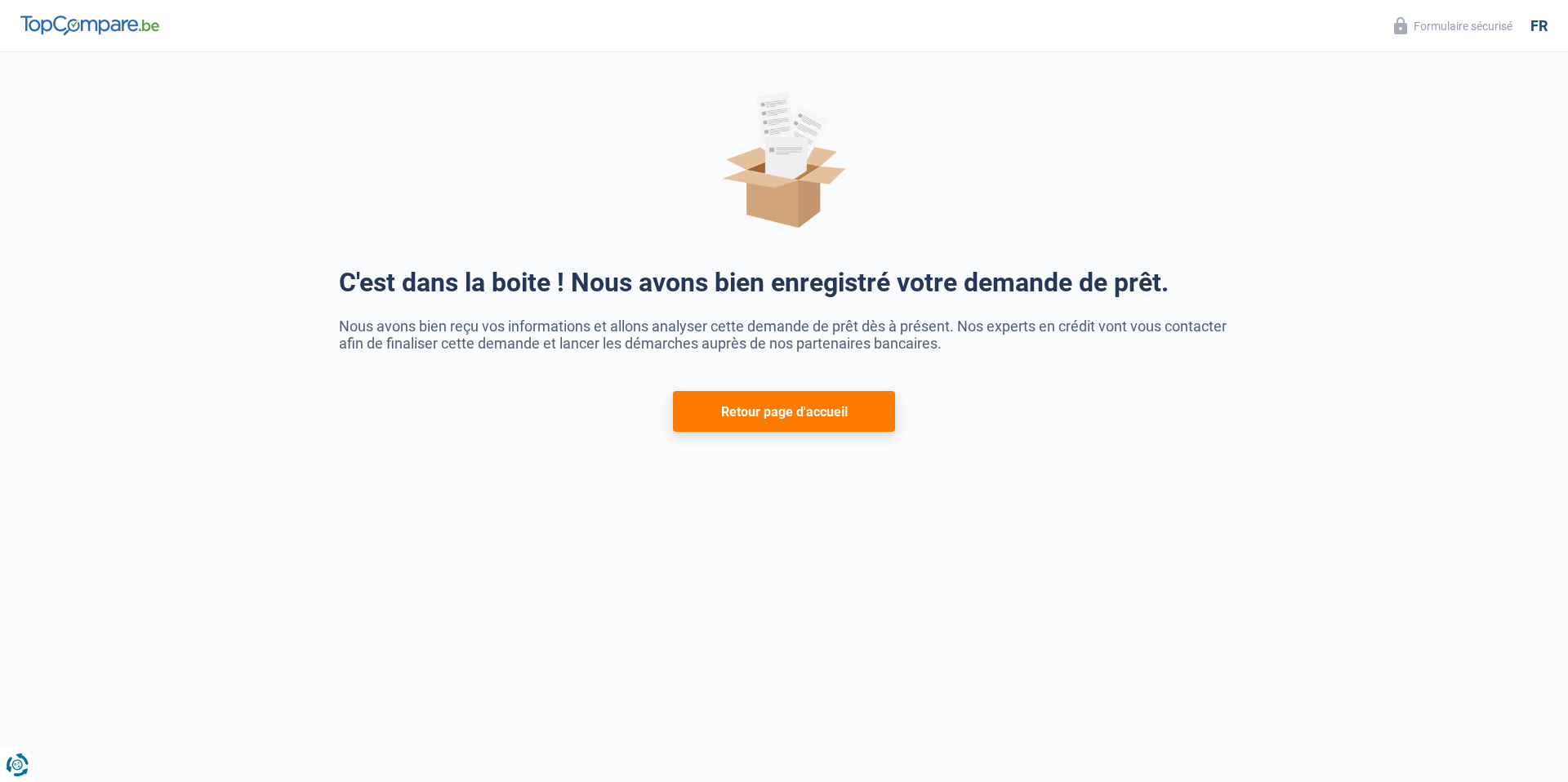
click at [738, 409] on button "Retour page d'accueil" at bounding box center [784, 411] width 223 height 41
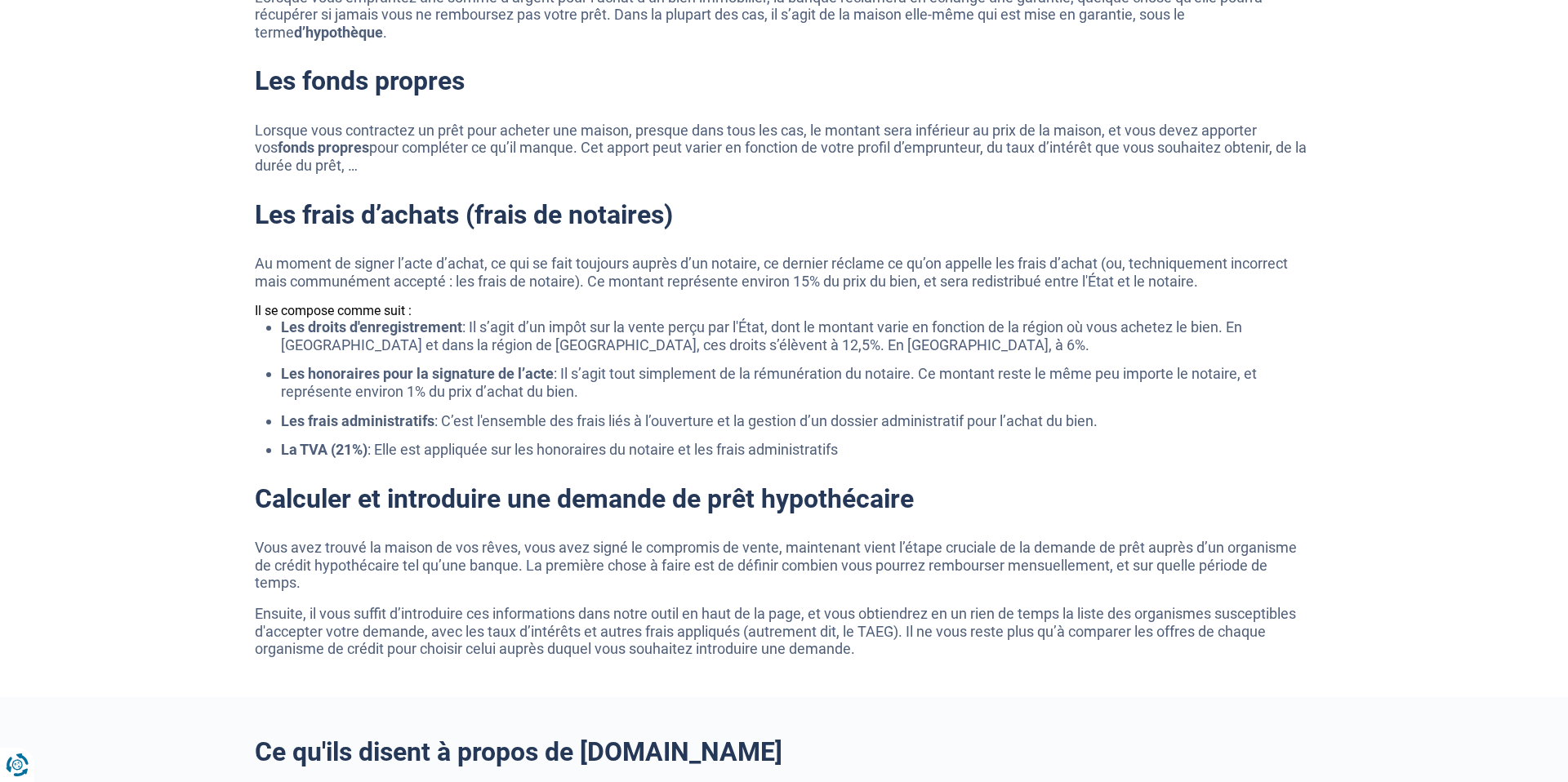
scroll to position [2506, 0]
